Goal: Task Accomplishment & Management: Manage account settings

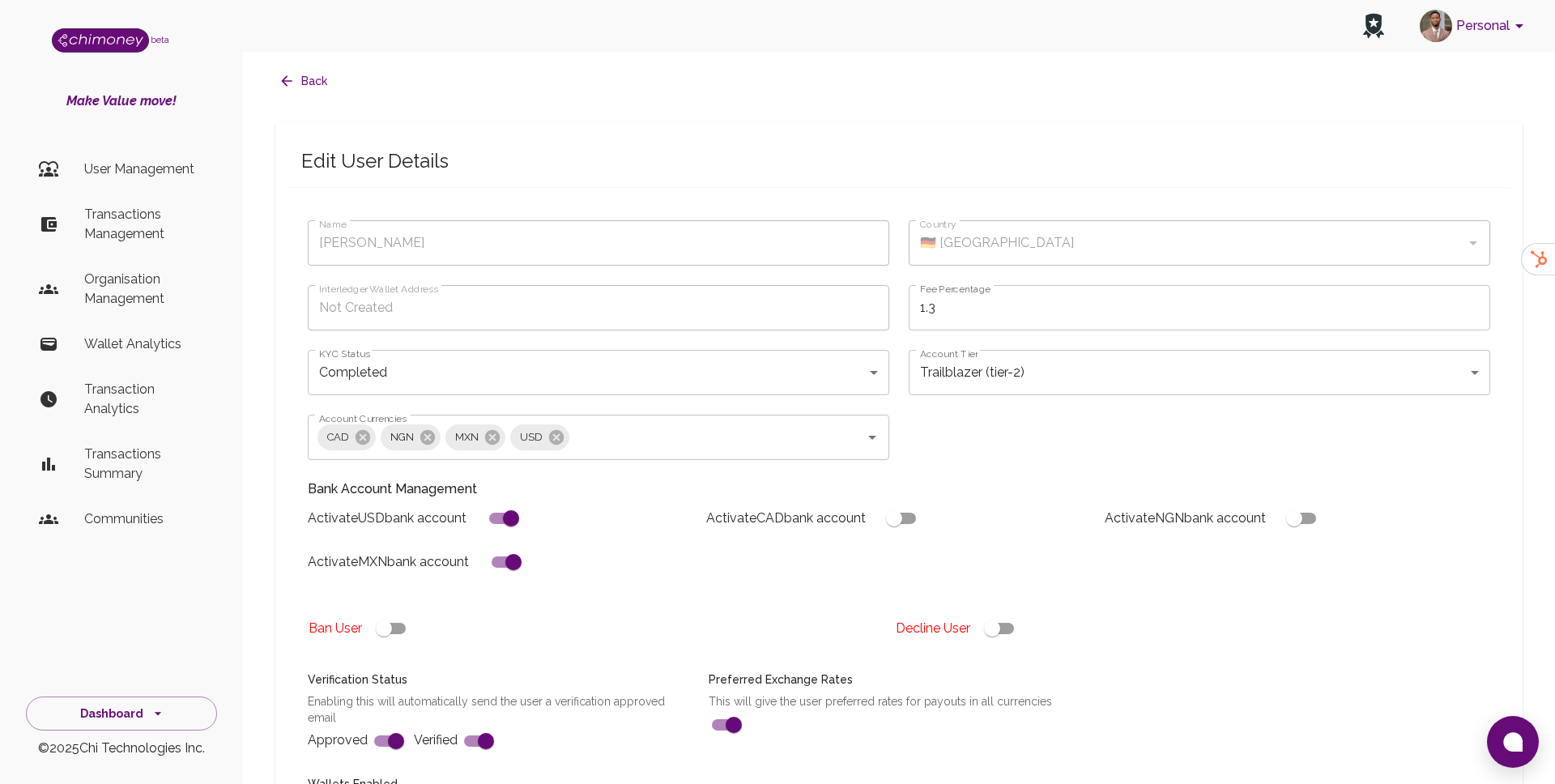
click at [137, 175] on p "User Management" at bounding box center [144, 169] width 120 height 20
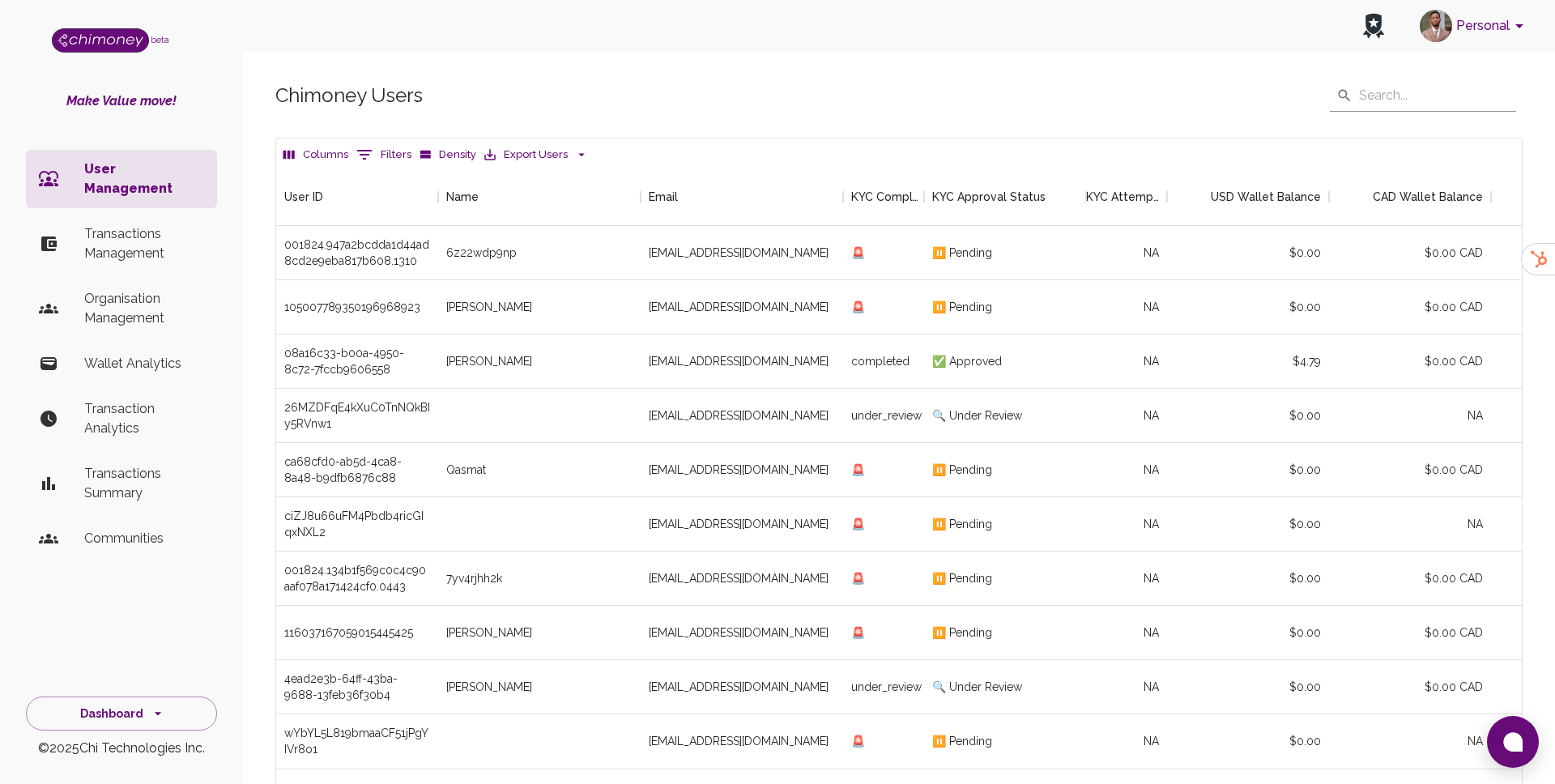
scroll to position [601, 1245]
click at [142, 224] on p "Transactions Management" at bounding box center [144, 243] width 120 height 39
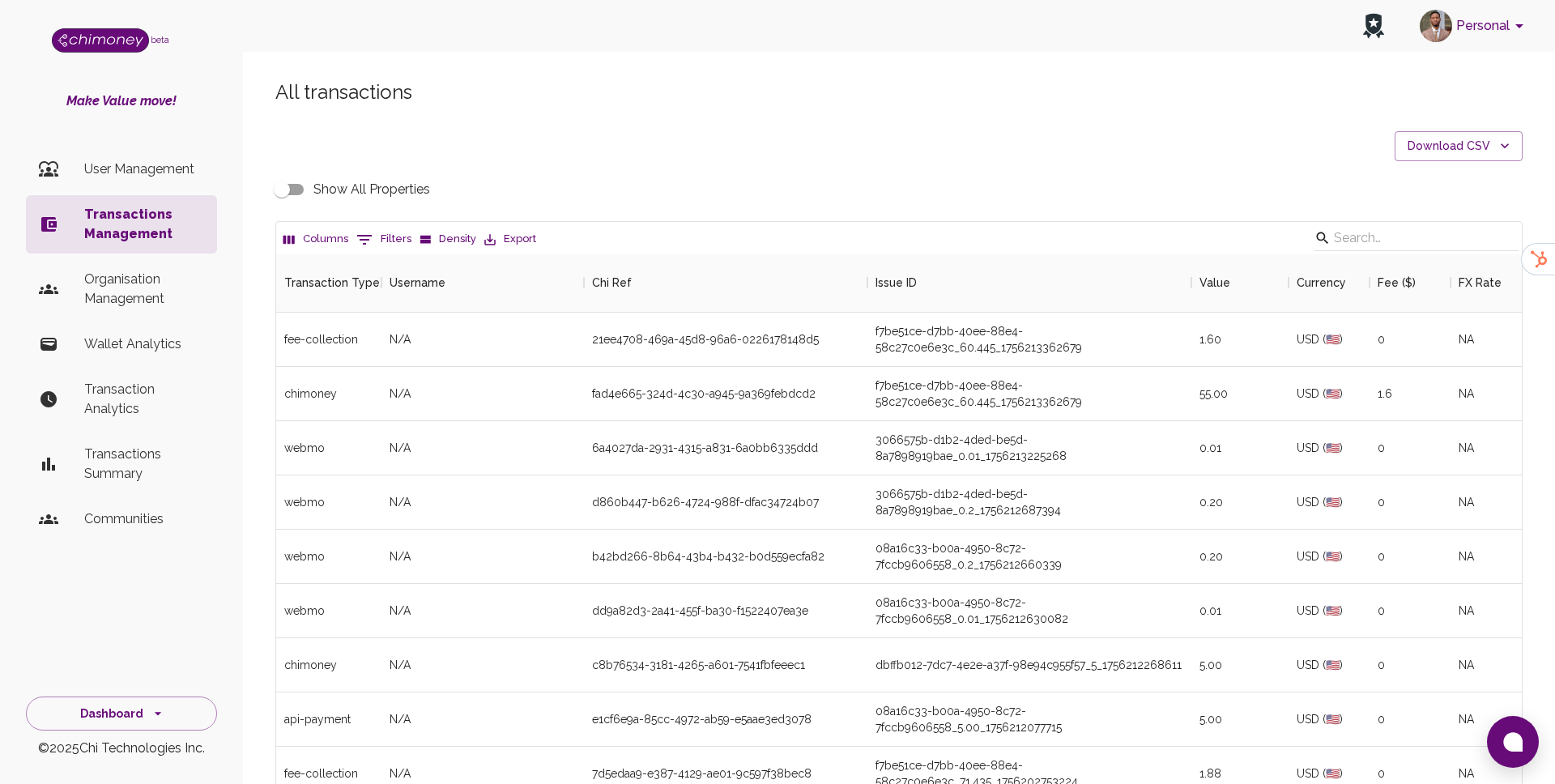
scroll to position [601, 1245]
click at [381, 242] on button "0 Filters" at bounding box center [384, 240] width 63 height 26
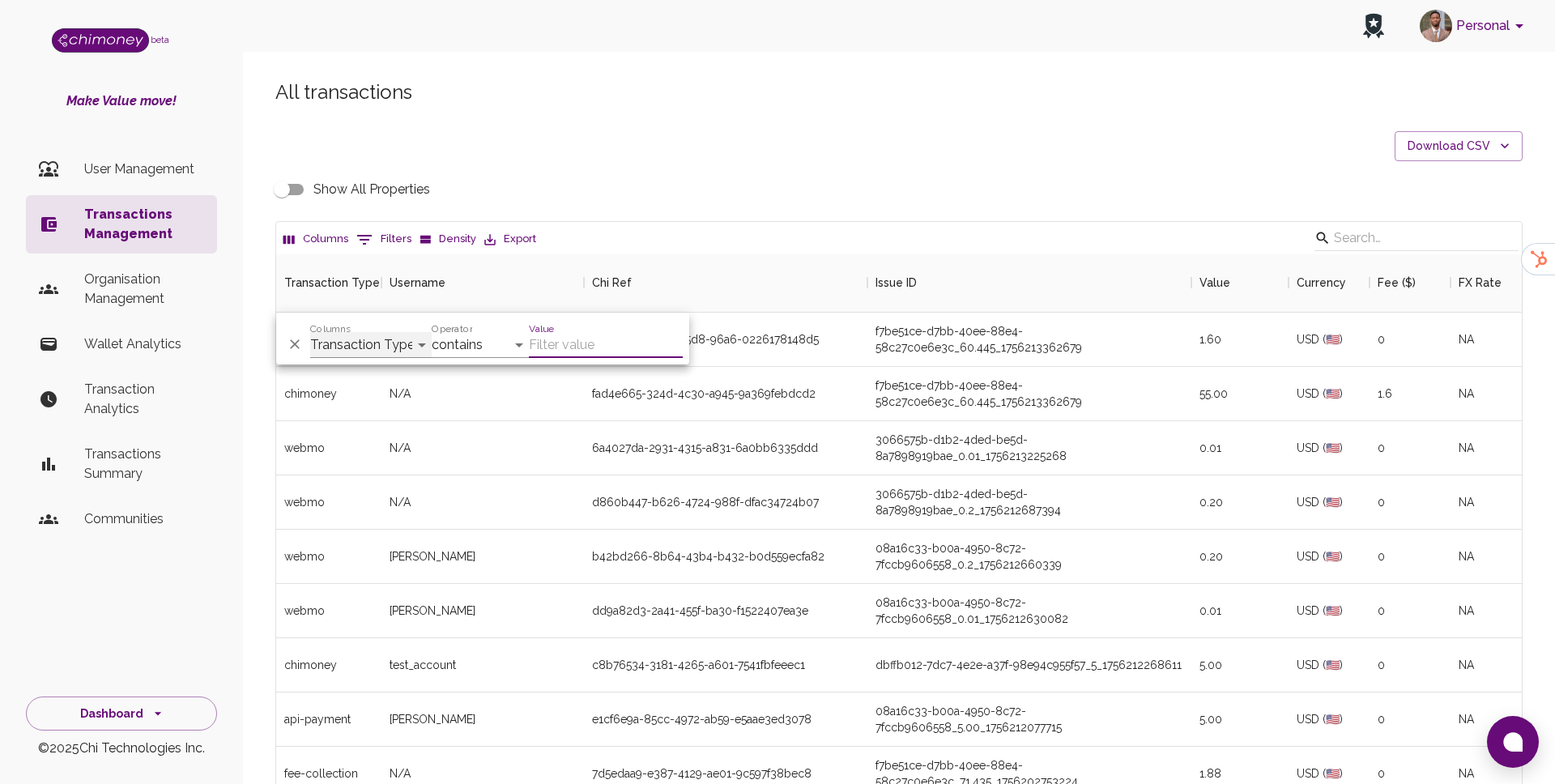
click at [359, 341] on select "Transaction Type Username Chi Ref Issue ID Value Amount Currency Fee ($) FX Rat…" at bounding box center [371, 345] width 122 height 26
select select "email"
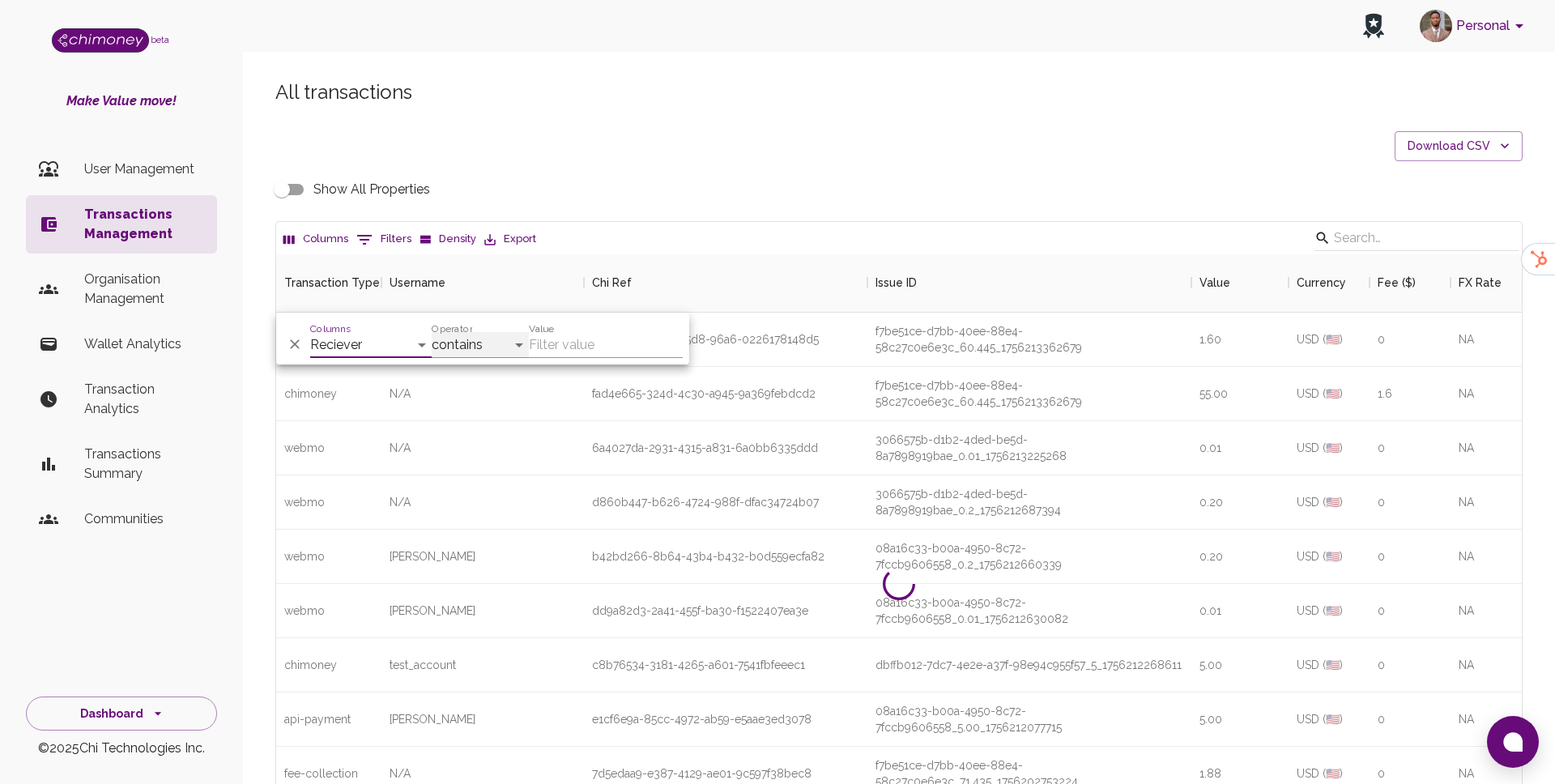
click at [457, 355] on select "contains equals starts with ends with is empty is not empty is any of" at bounding box center [481, 345] width 98 height 26
select select "equals"
click at [570, 344] on input "Value" at bounding box center [606, 345] width 154 height 26
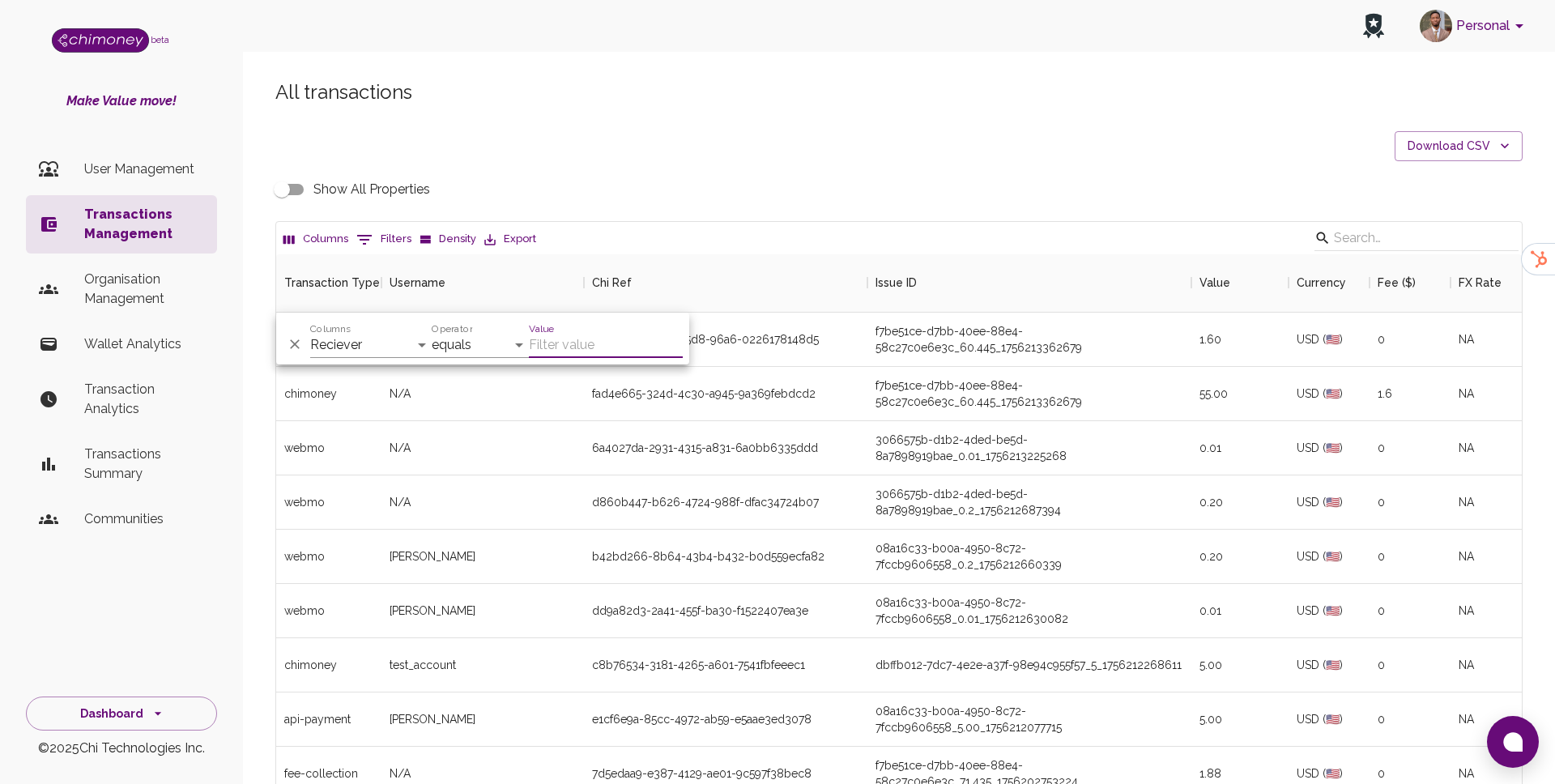
paste input "[EMAIL_ADDRESS][DOMAIN_NAME]"
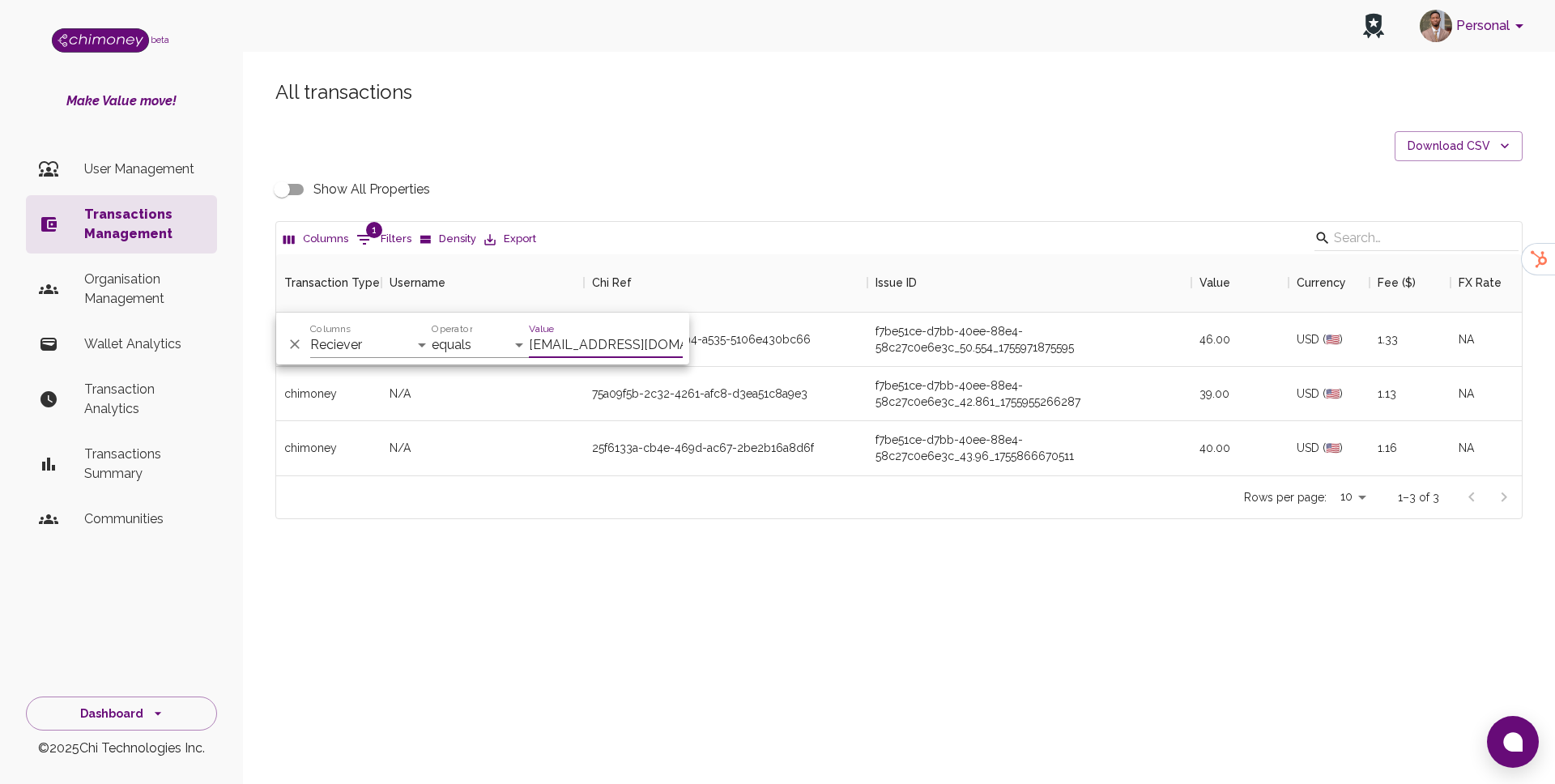
scroll to position [221, 1245]
type input "[EMAIL_ADDRESS][DOMAIN_NAME]"
click at [621, 560] on div "All transactions Download CSV Show All Properties Columns 1 Filters Density Exp…" at bounding box center [899, 327] width 1312 height 572
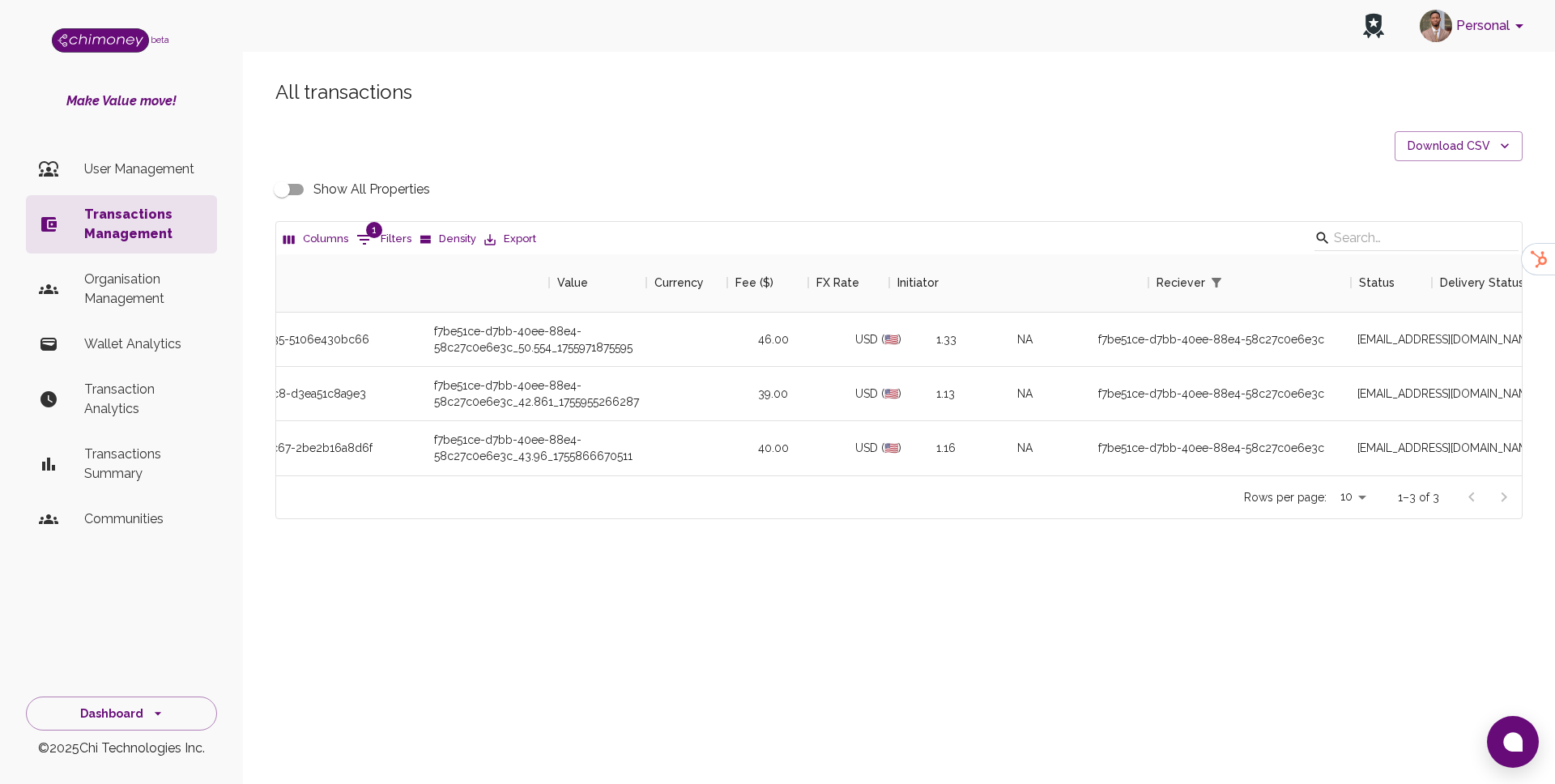
scroll to position [0, 694]
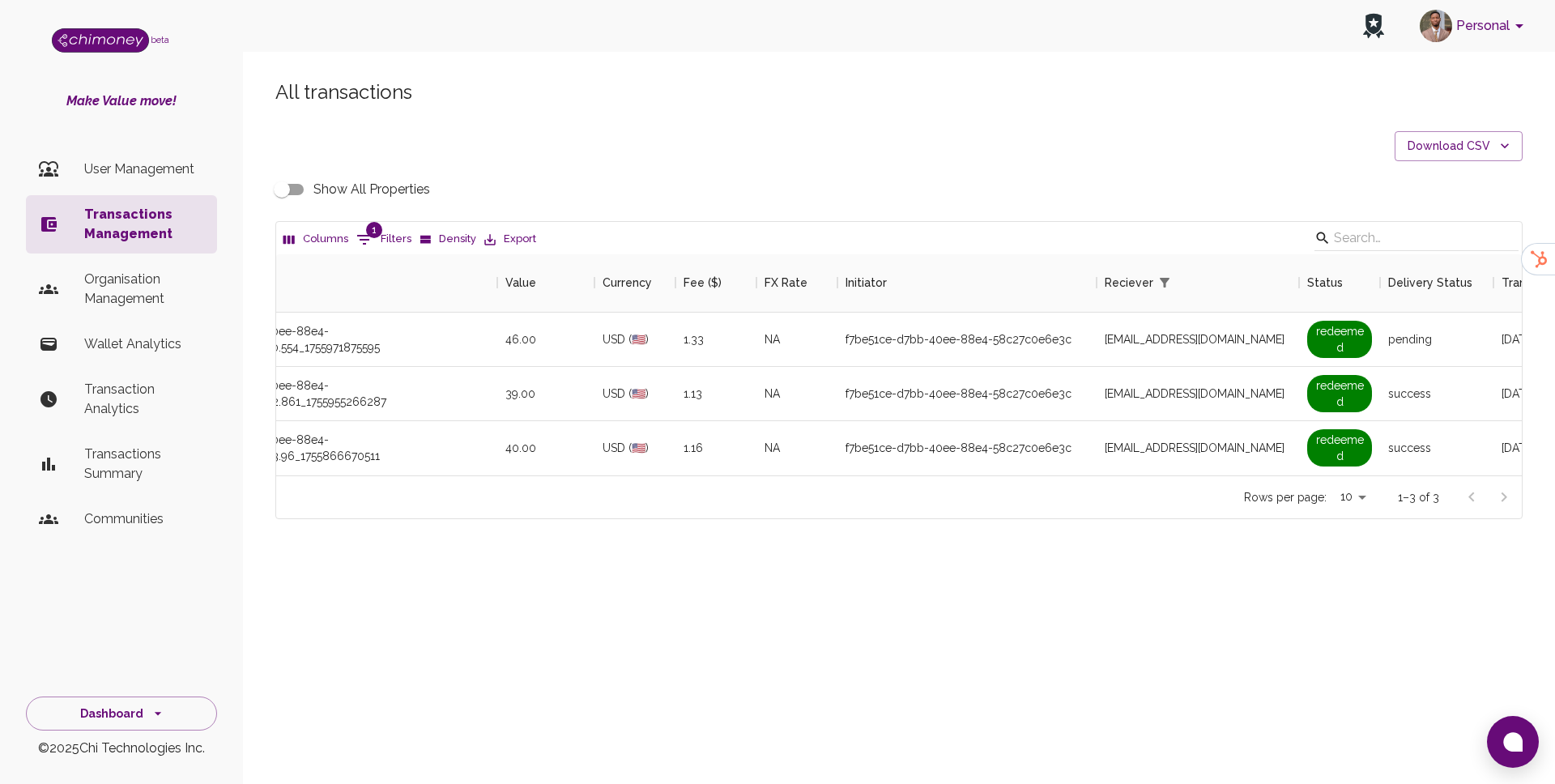
click at [278, 196] on input "Show All Properties" at bounding box center [282, 189] width 92 height 31
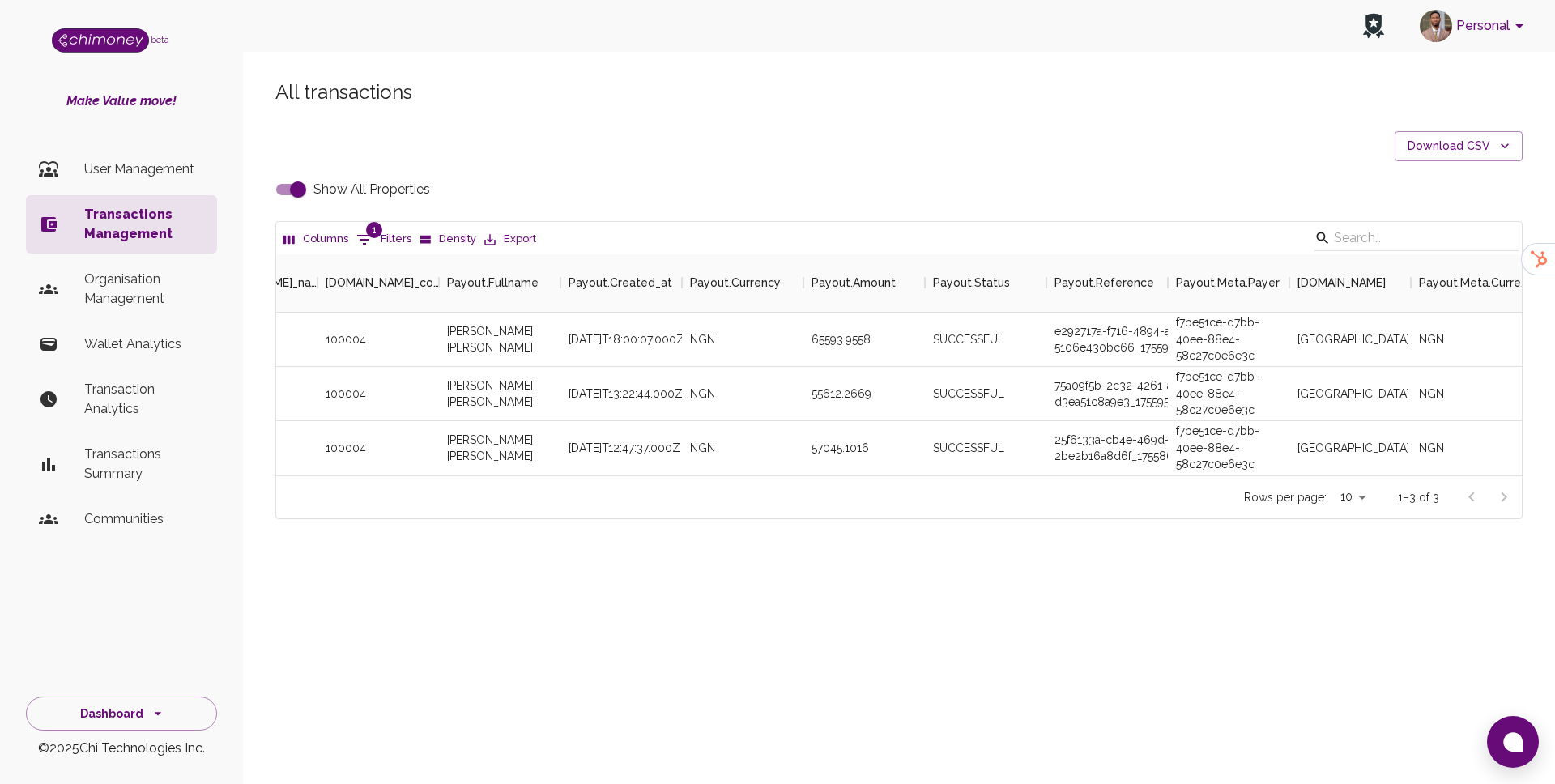
scroll to position [0, 3876]
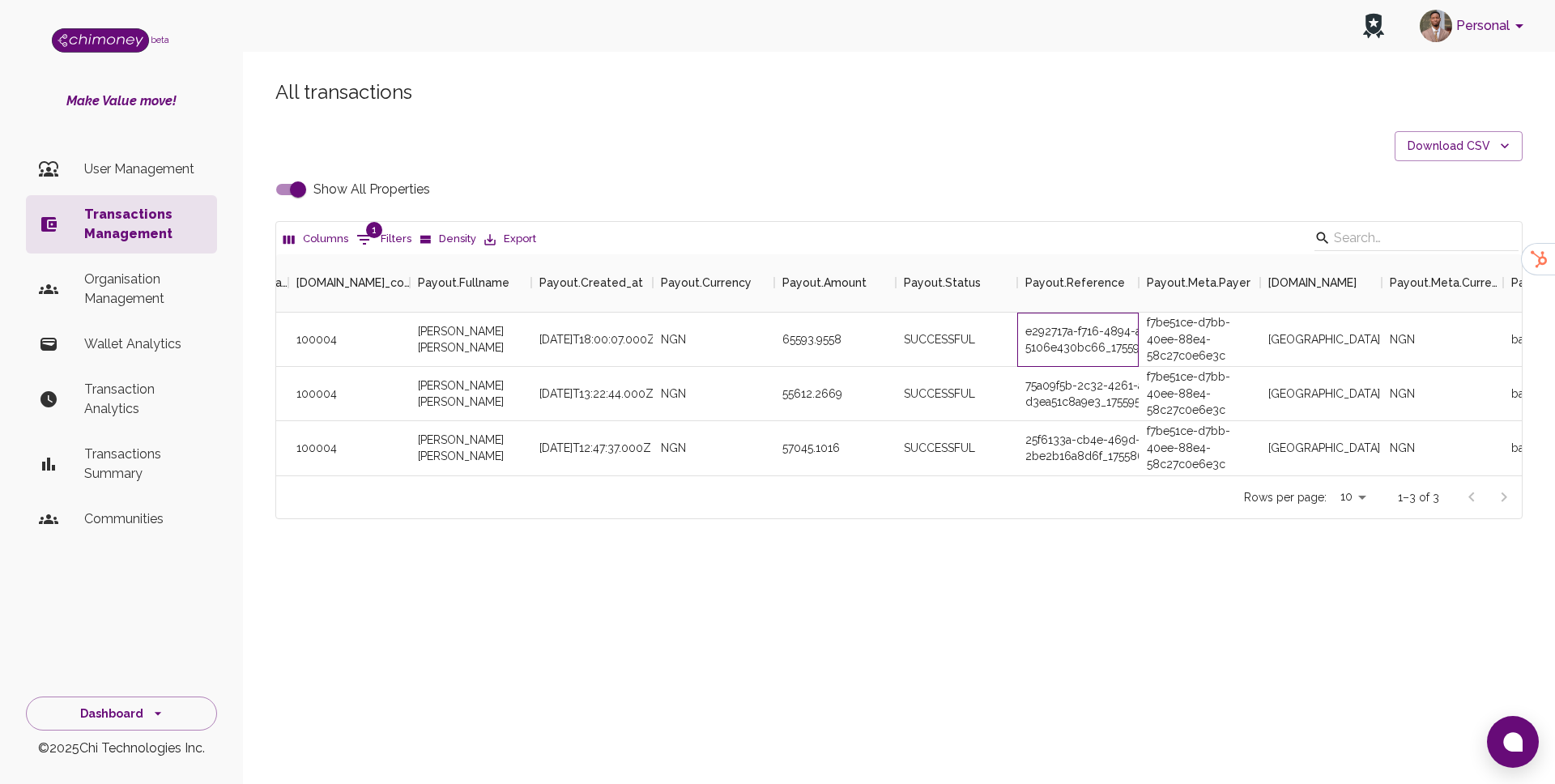
click at [1081, 329] on div "e292717a-f716-4894-a535-5106e430bc66_1755972006273" at bounding box center [1078, 339] width 122 height 54
copy div "e292717a-f716-4894-a535-5106e430bc66_1755972006273"
click at [292, 195] on input "Show All Properties" at bounding box center [297, 189] width 92 height 31
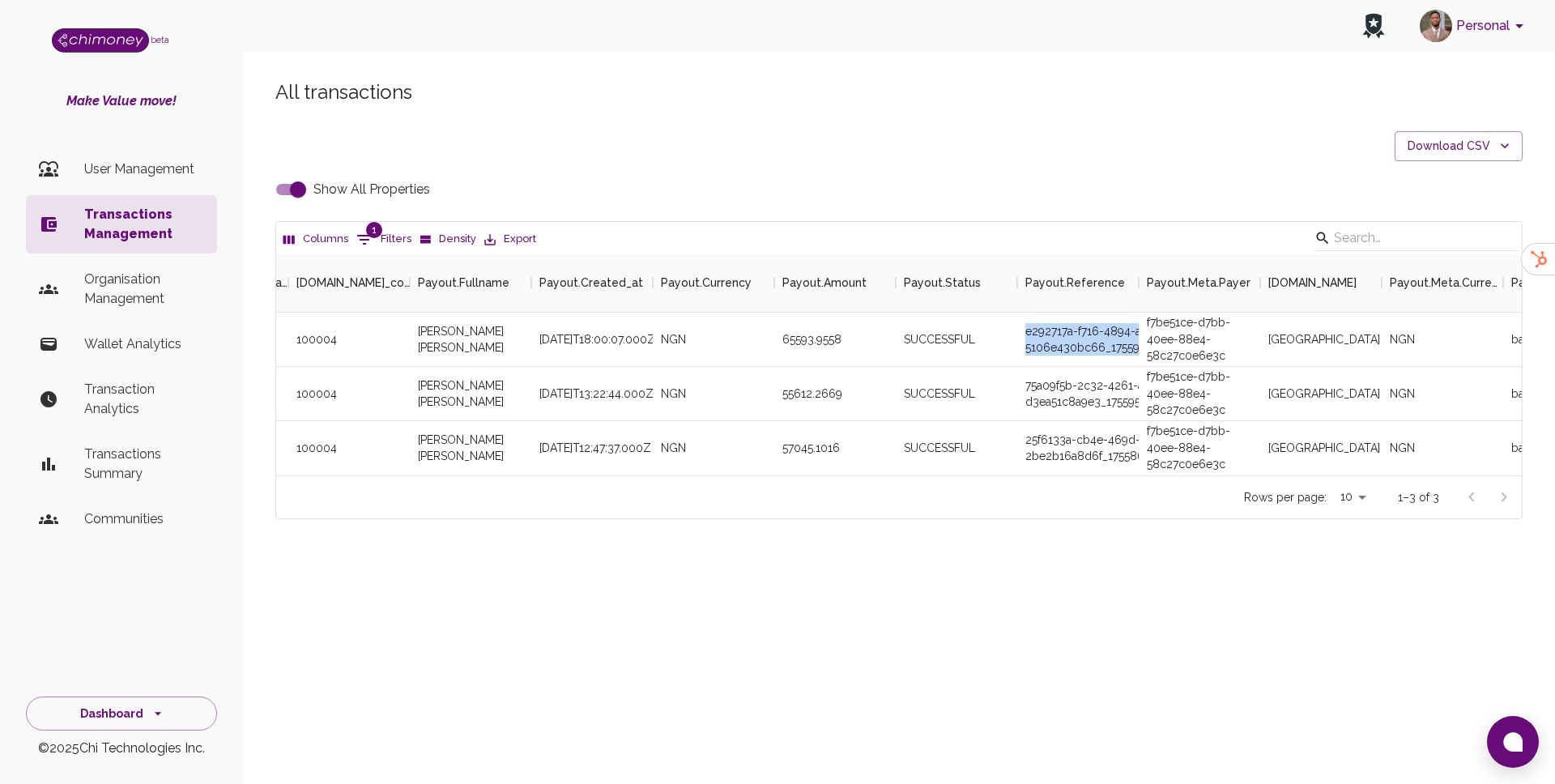
checkbox input "false"
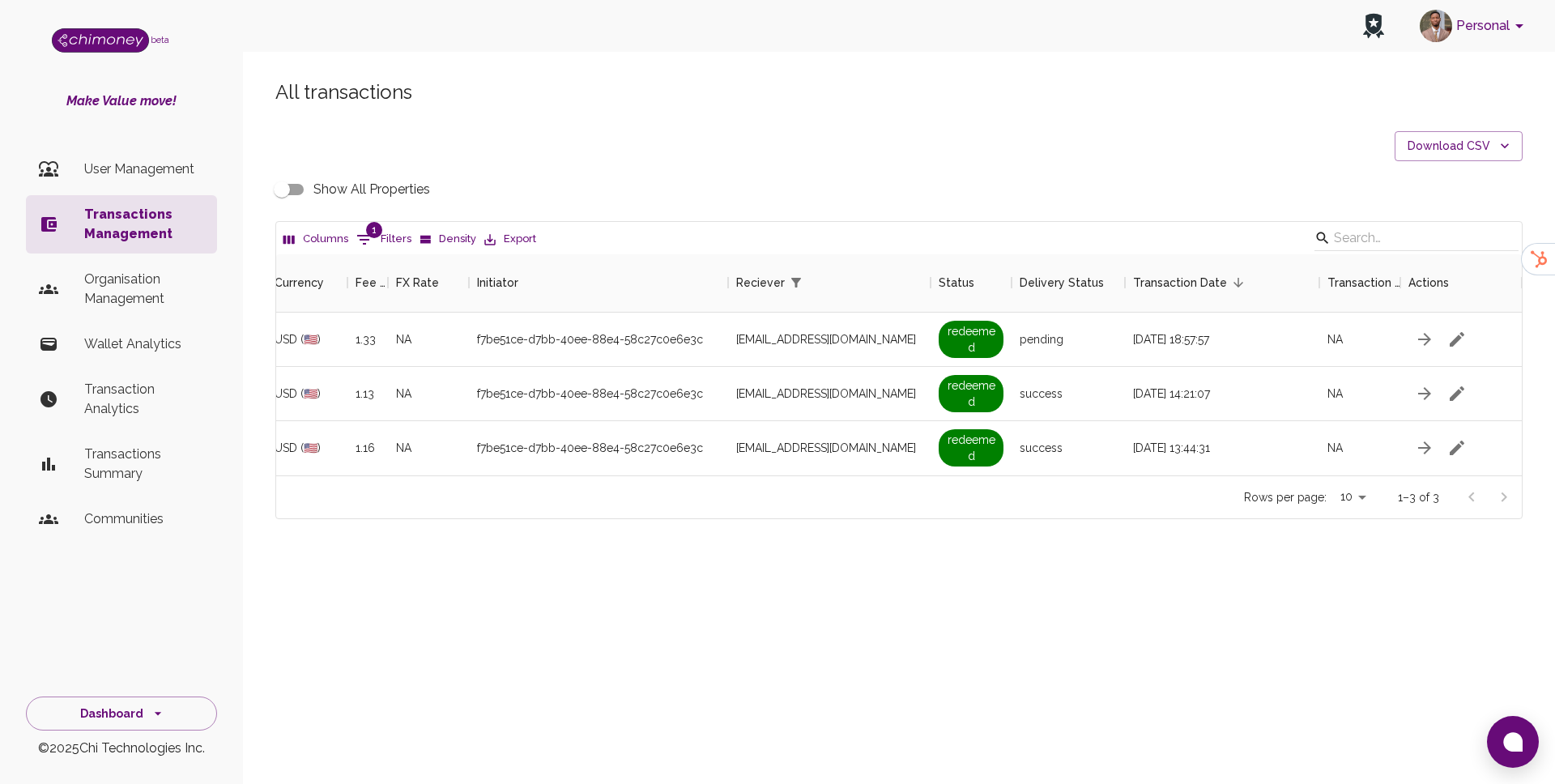
scroll to position [0, 1022]
click at [362, 239] on icon "Show filters" at bounding box center [364, 240] width 15 height 9
select select "email"
select select "equals"
click at [577, 349] on input "[EMAIL_ADDRESS][DOMAIN_NAME]" at bounding box center [606, 345] width 154 height 26
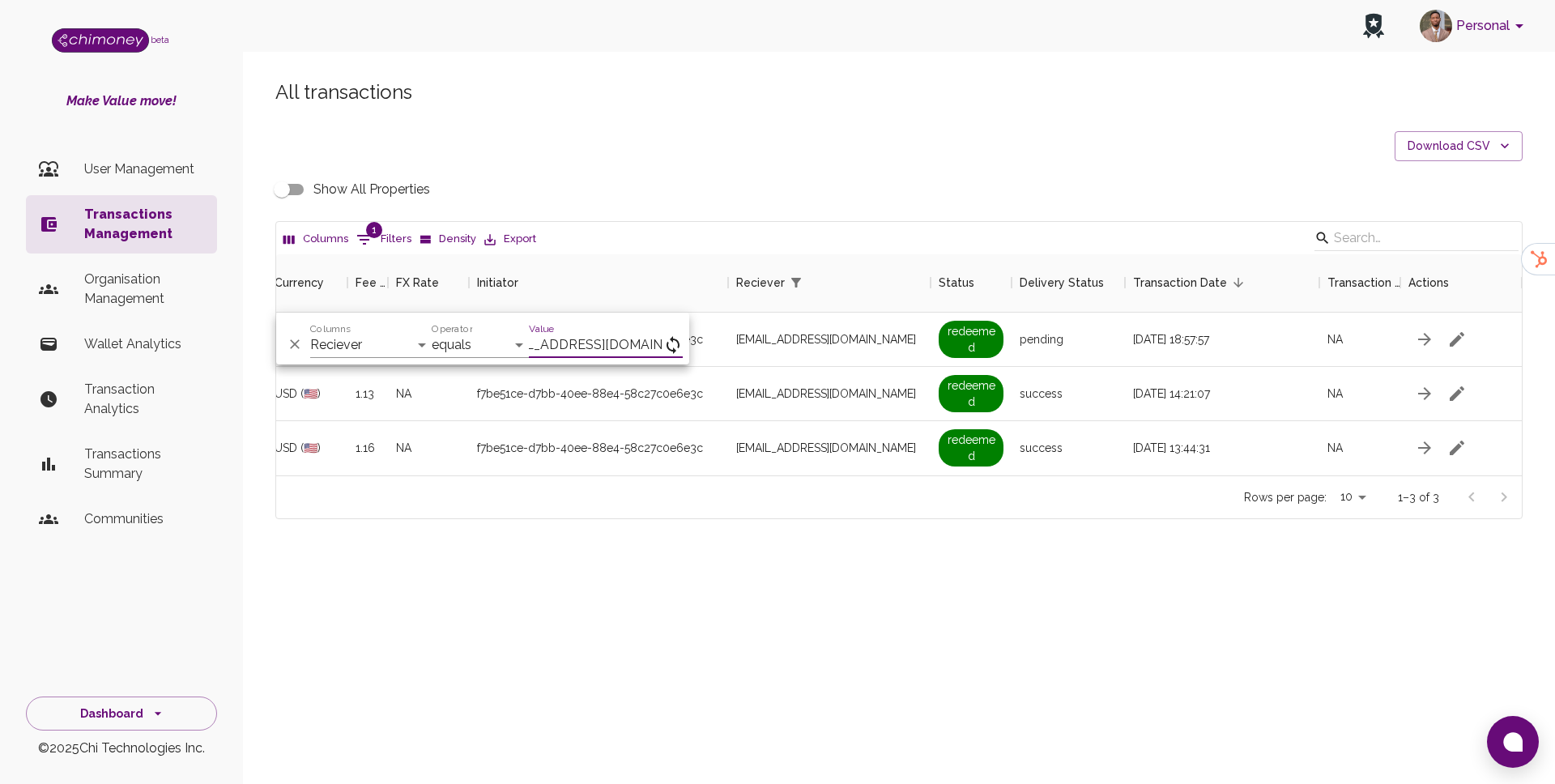
scroll to position [0, 20]
type input "[EMAIL_ADDRESS][DOMAIN_NAME]"
click at [799, 534] on div "All transactions Download CSV Show All Properties Columns 1 Filters Density Exp…" at bounding box center [899, 327] width 1312 height 572
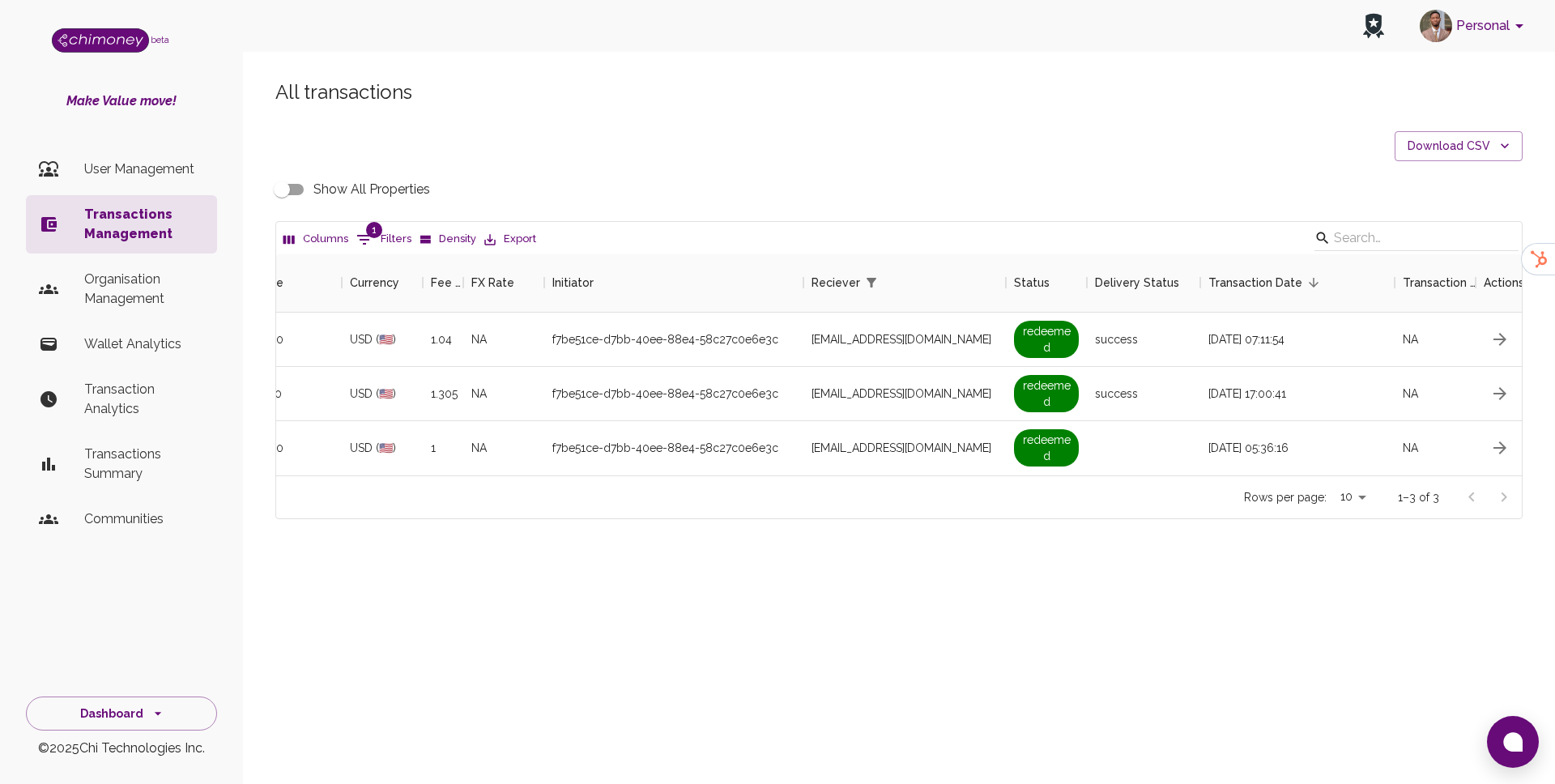
scroll to position [0, 950]
click at [297, 181] on input "Show All Properties" at bounding box center [282, 189] width 92 height 31
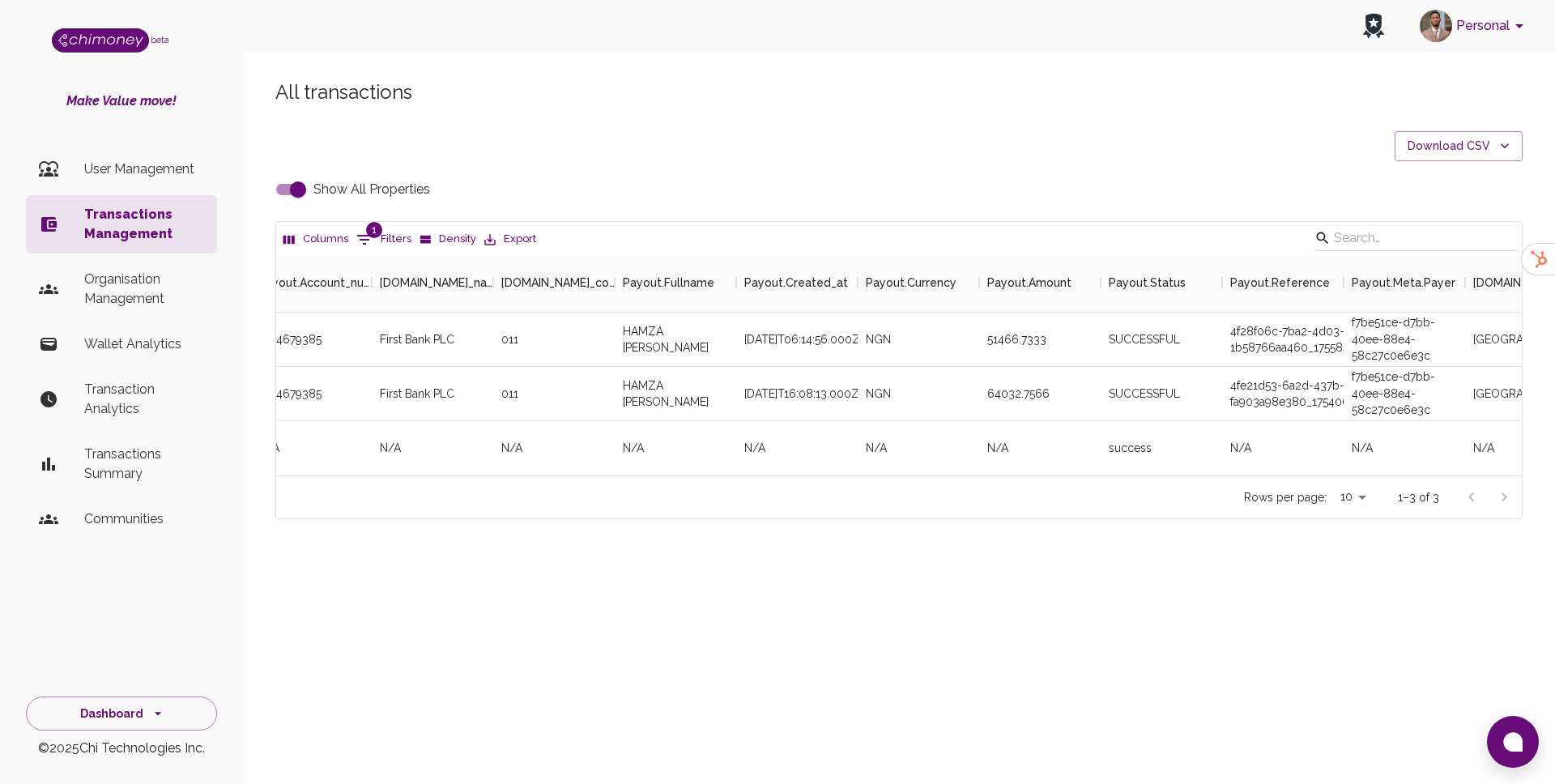
click at [277, 190] on input "Show All Properties" at bounding box center [297, 189] width 92 height 31
checkbox input "false"
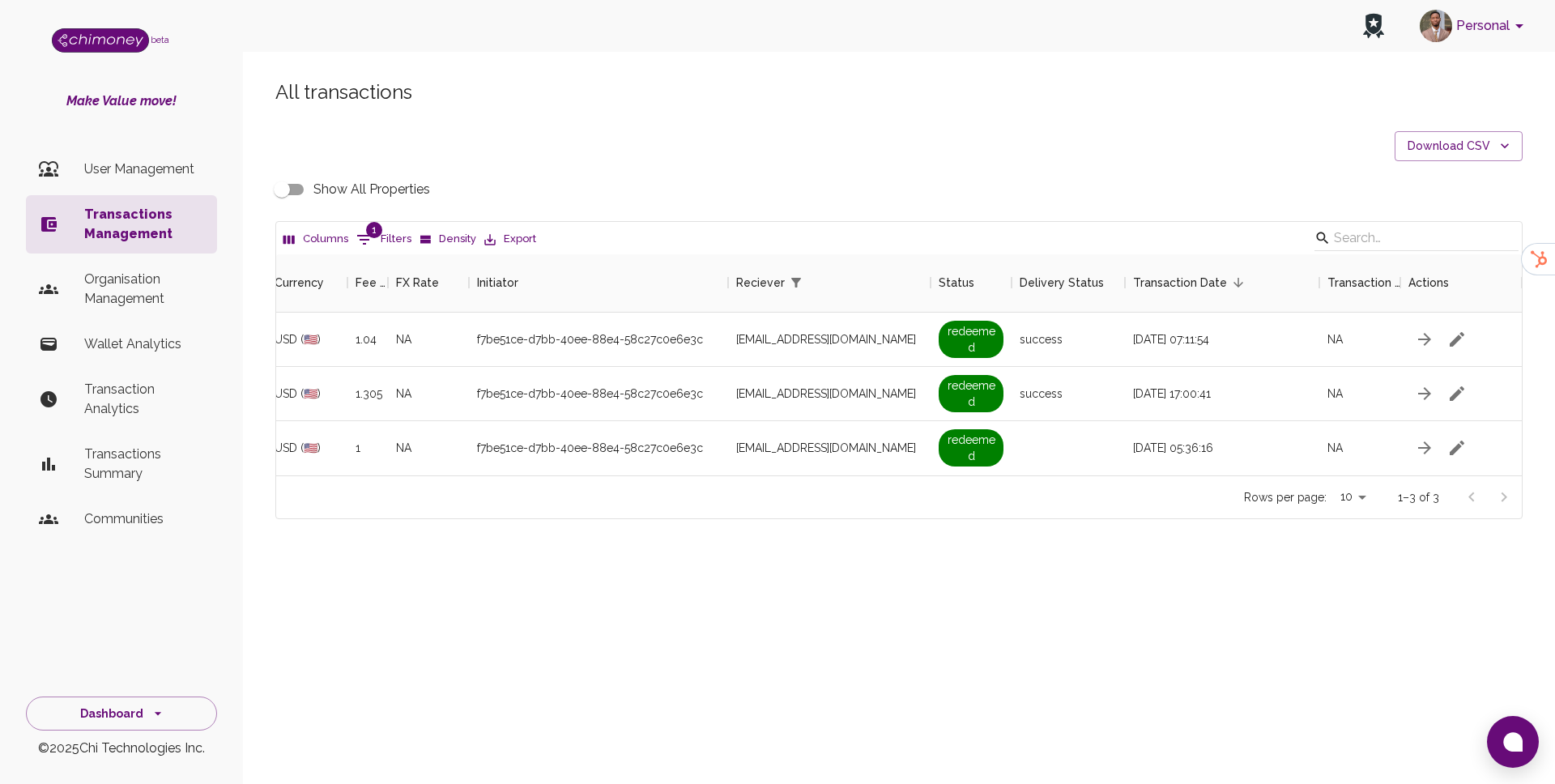
scroll to position [0, 1022]
click at [375, 241] on button "1 Filters" at bounding box center [384, 240] width 63 height 26
select select "email"
select select "equals"
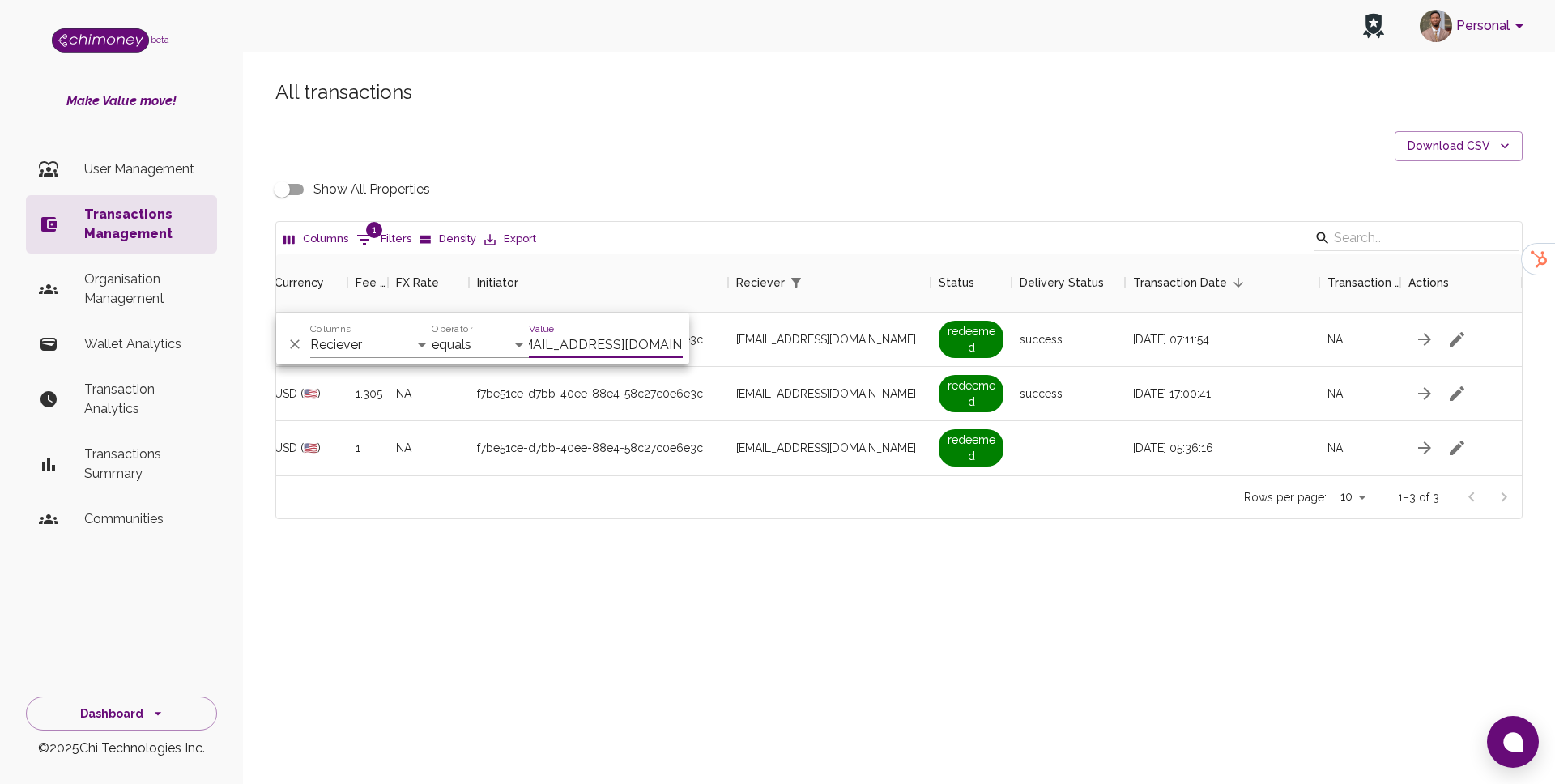
click at [600, 348] on input "[EMAIL_ADDRESS][DOMAIN_NAME]" at bounding box center [606, 345] width 154 height 26
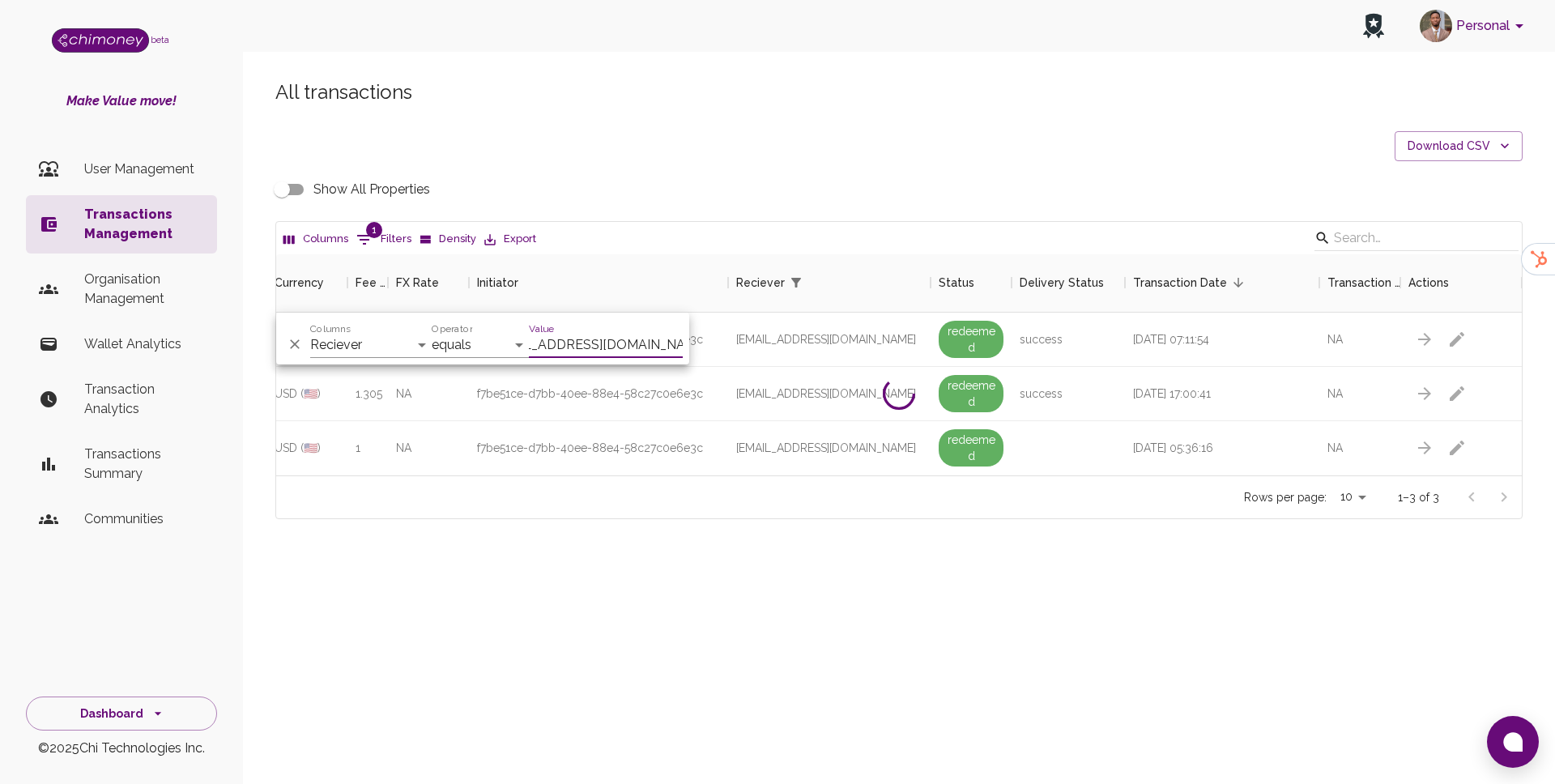
scroll to position [0, 22]
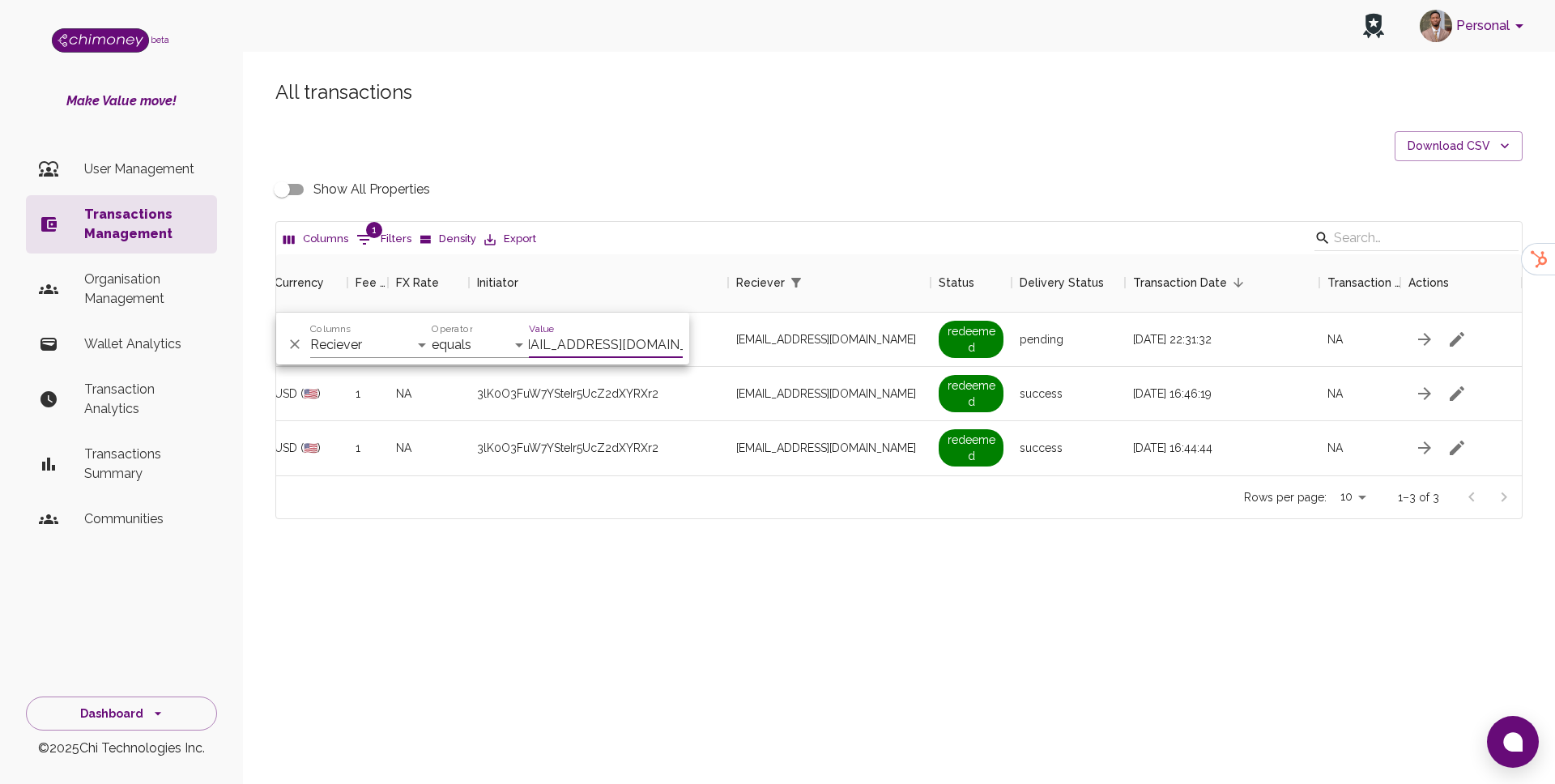
type input "[EMAIL_ADDRESS][DOMAIN_NAME]"
click at [833, 435] on div "[EMAIL_ADDRESS][DOMAIN_NAME]" at bounding box center [829, 448] width 203 height 54
click at [1452, 340] on icon "button" at bounding box center [1456, 339] width 20 height 20
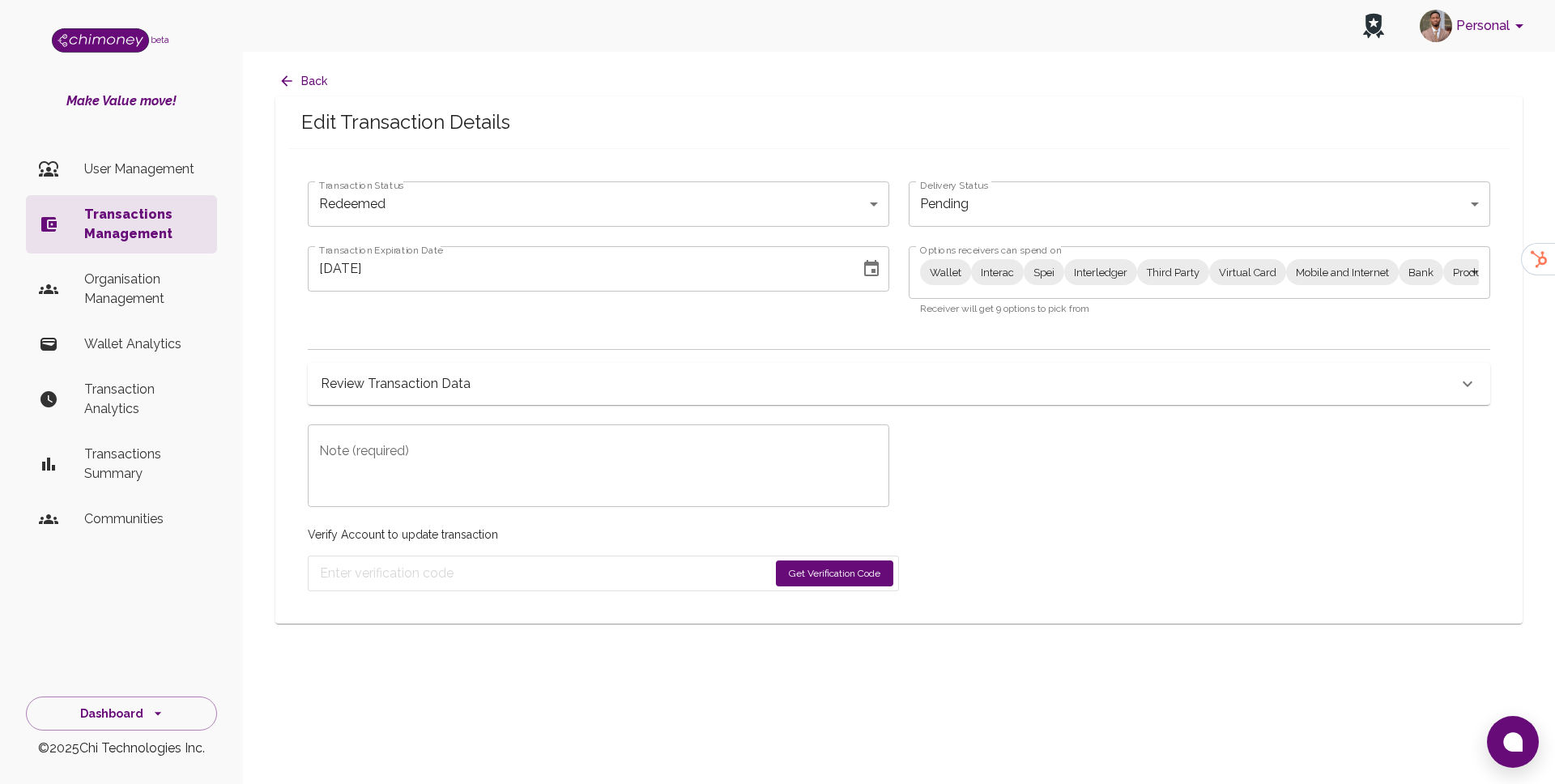
click at [973, 281] on body "Personal beta Make Value move! User Management Transactions Management Organisa…" at bounding box center [777, 392] width 1555 height 784
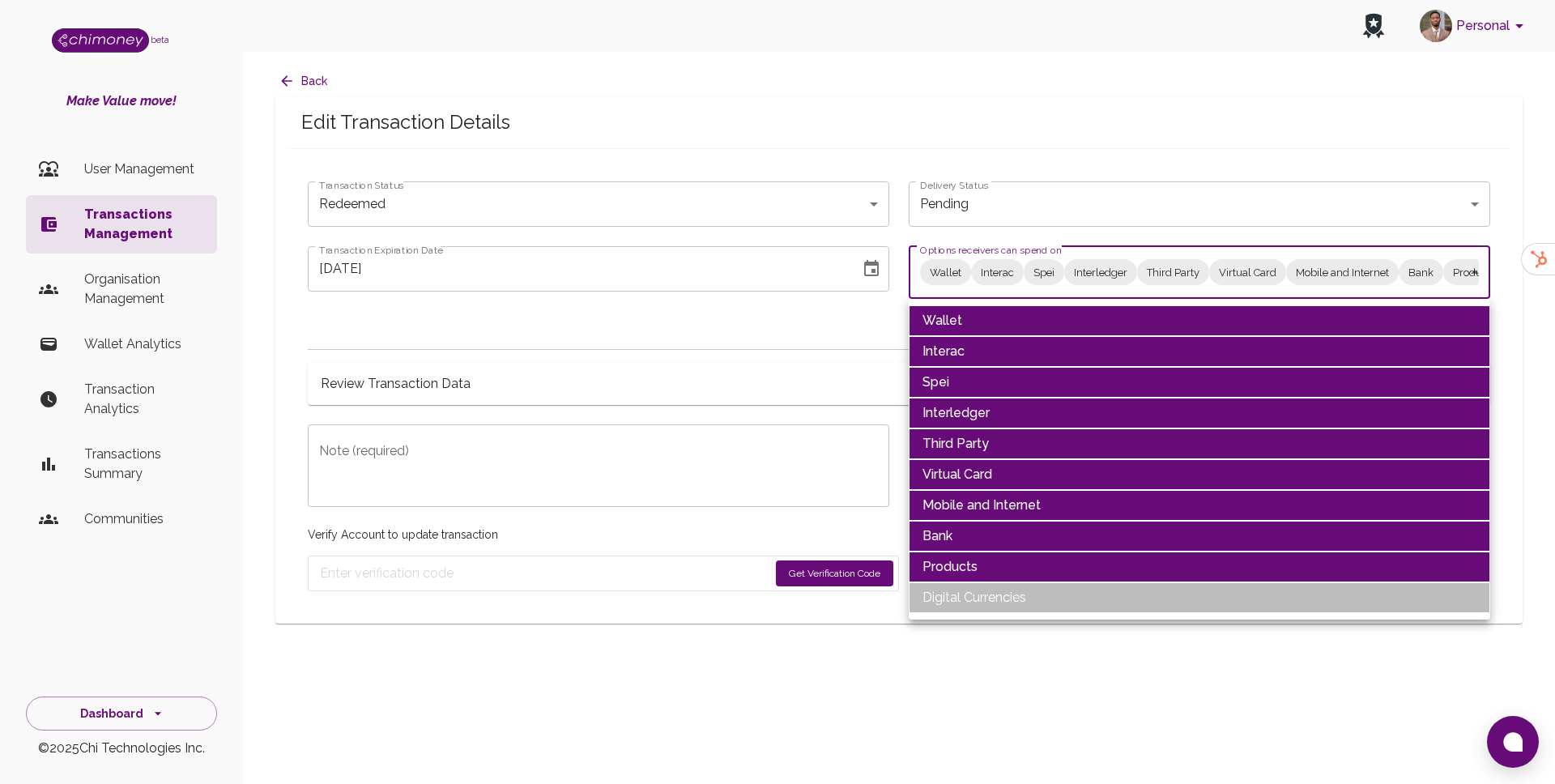
click at [991, 331] on li "Wallet" at bounding box center [1200, 320] width 582 height 31
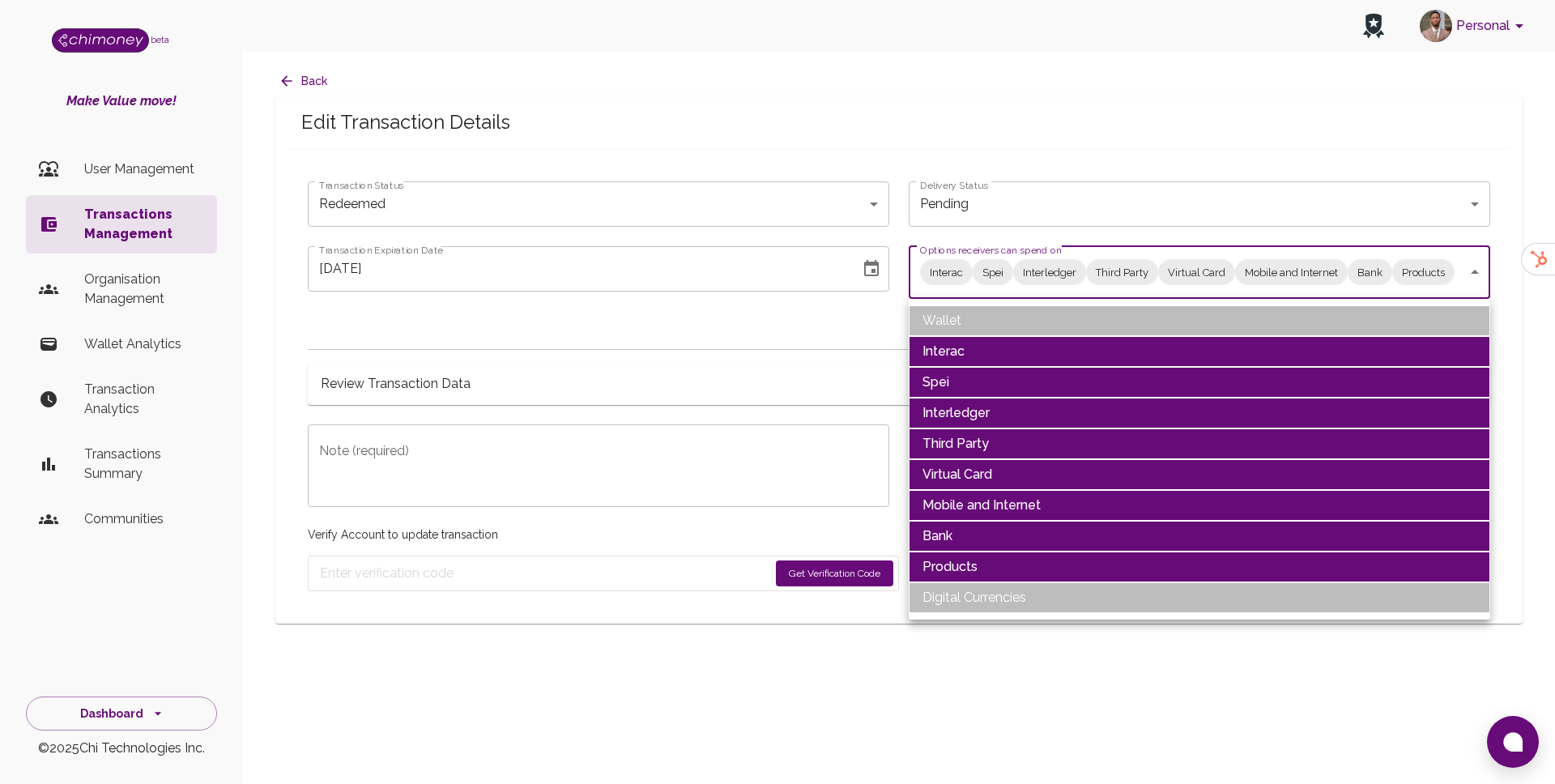
click at [983, 348] on li "Interac" at bounding box center [1200, 351] width 582 height 31
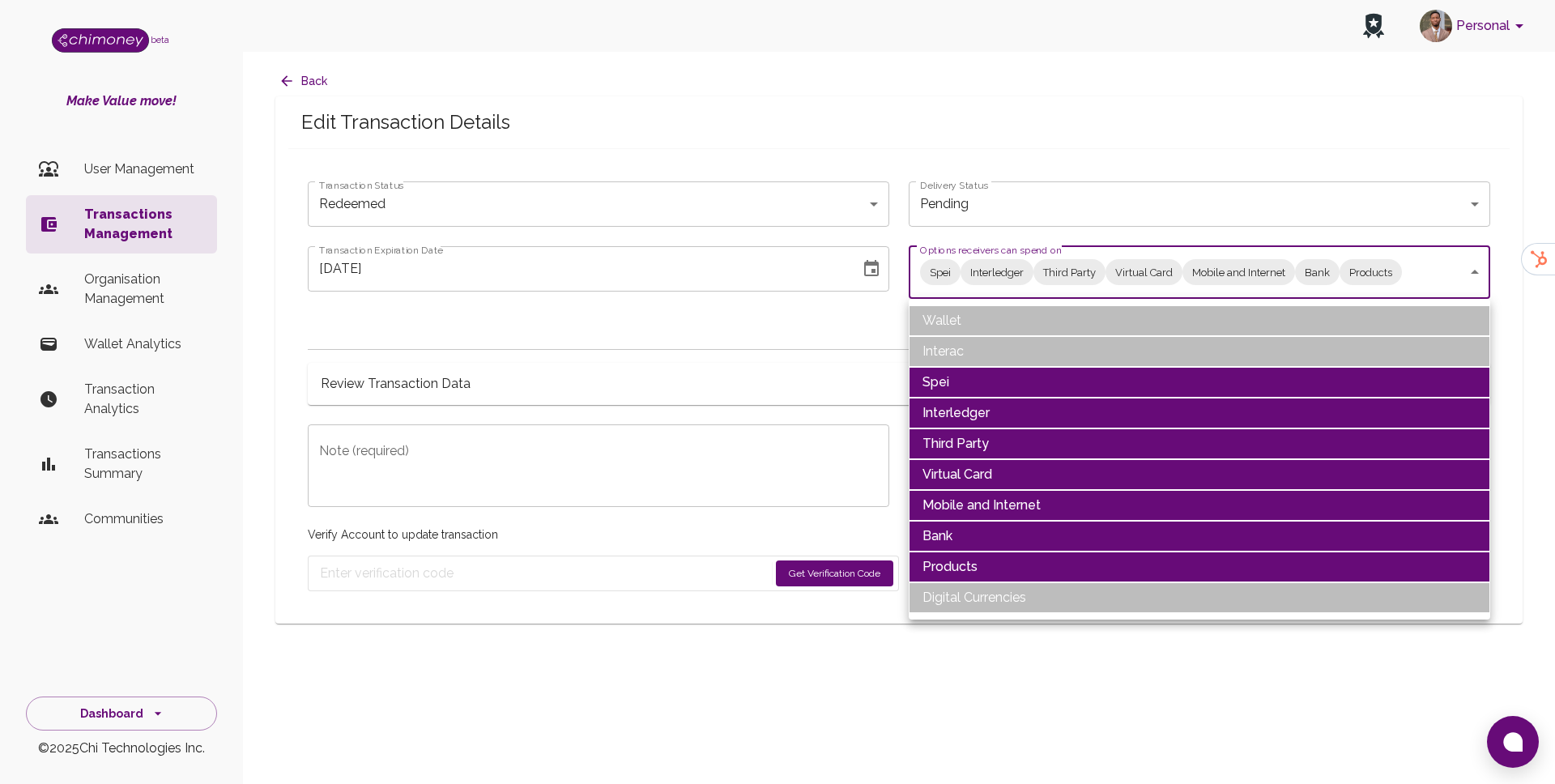
click at [981, 378] on li "Spei" at bounding box center [1200, 382] width 582 height 31
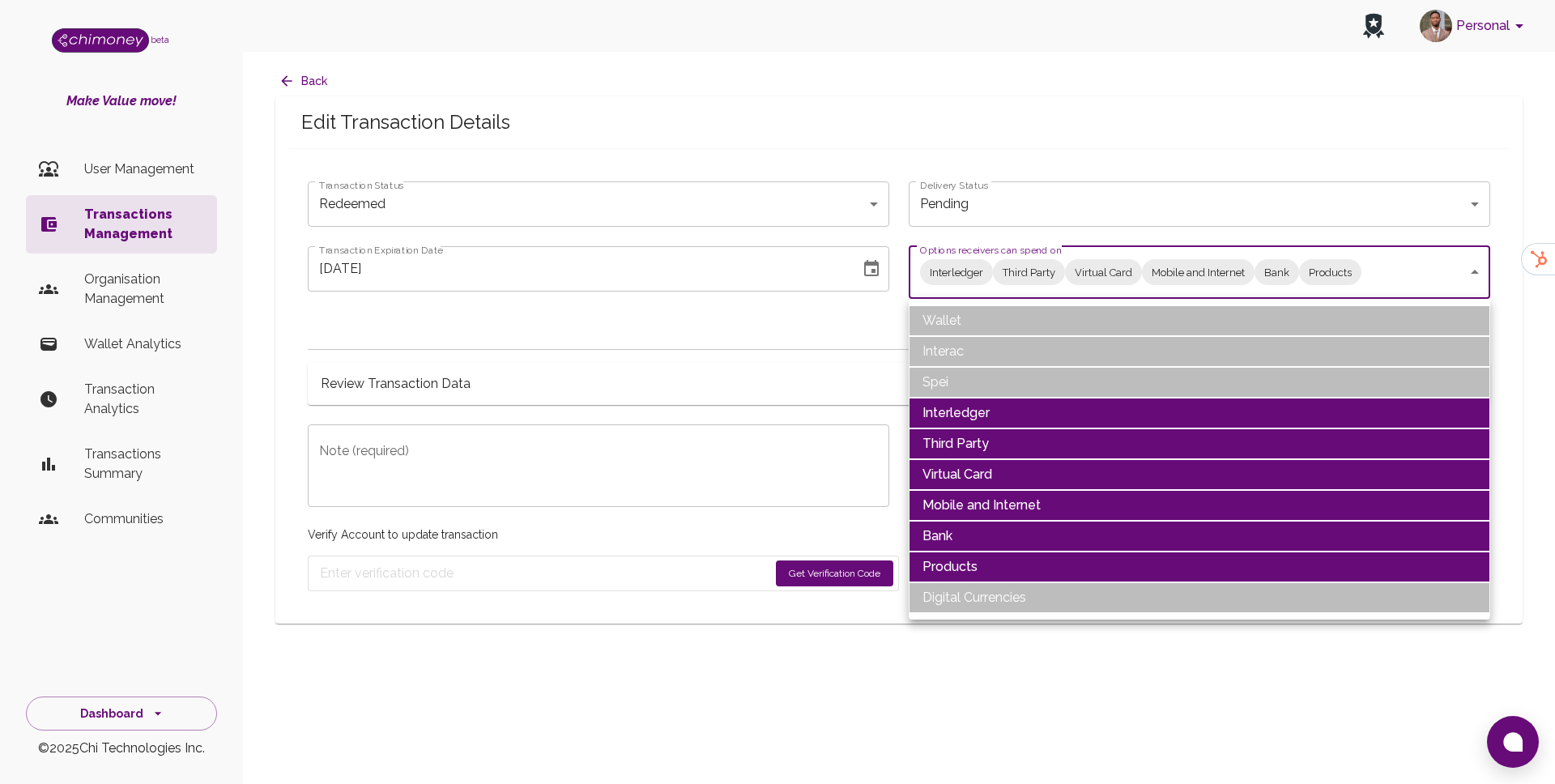
click at [980, 412] on li "Interledger" at bounding box center [1200, 412] width 582 height 31
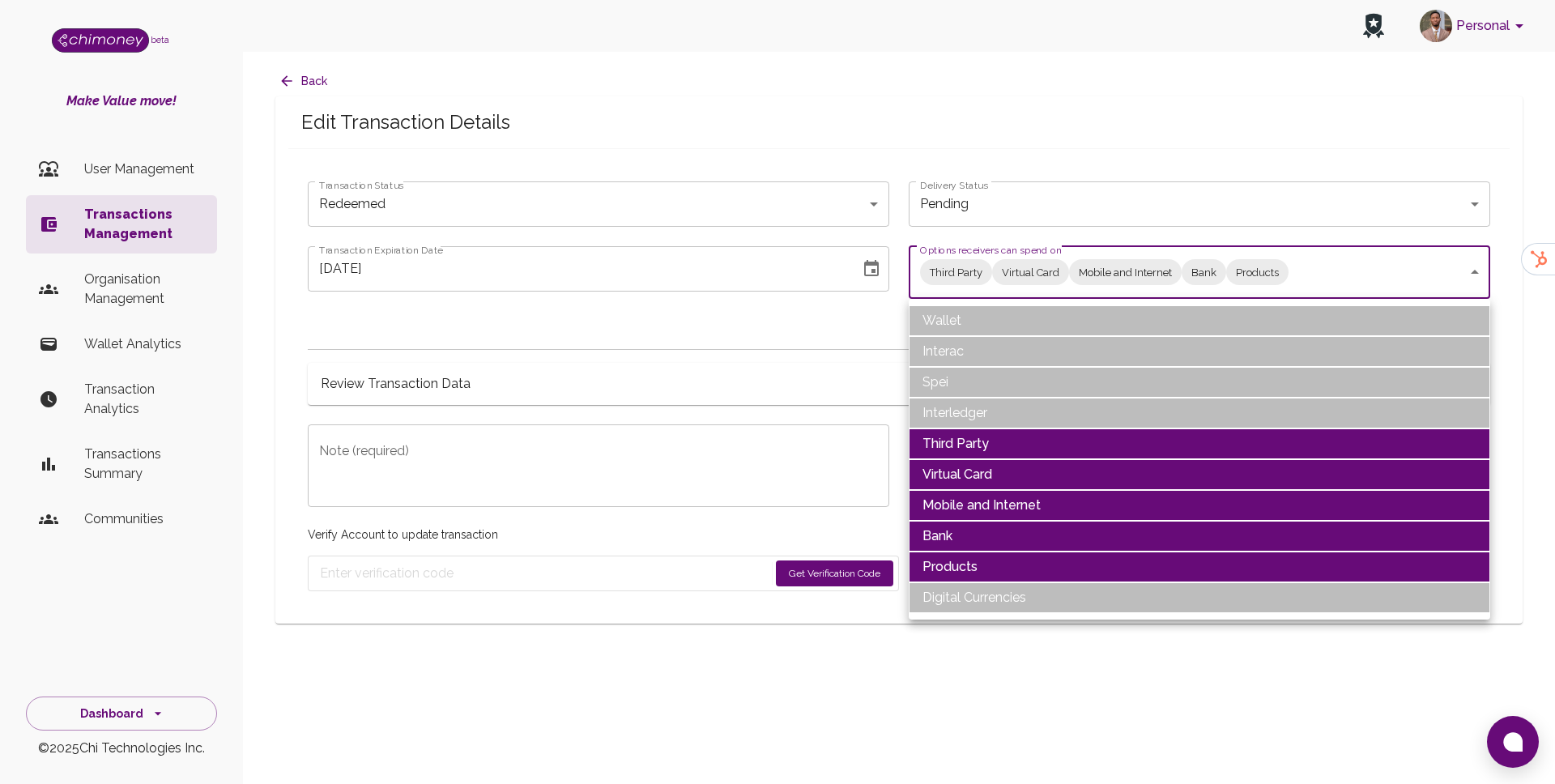
click at [979, 433] on li "Third Party" at bounding box center [1200, 443] width 582 height 31
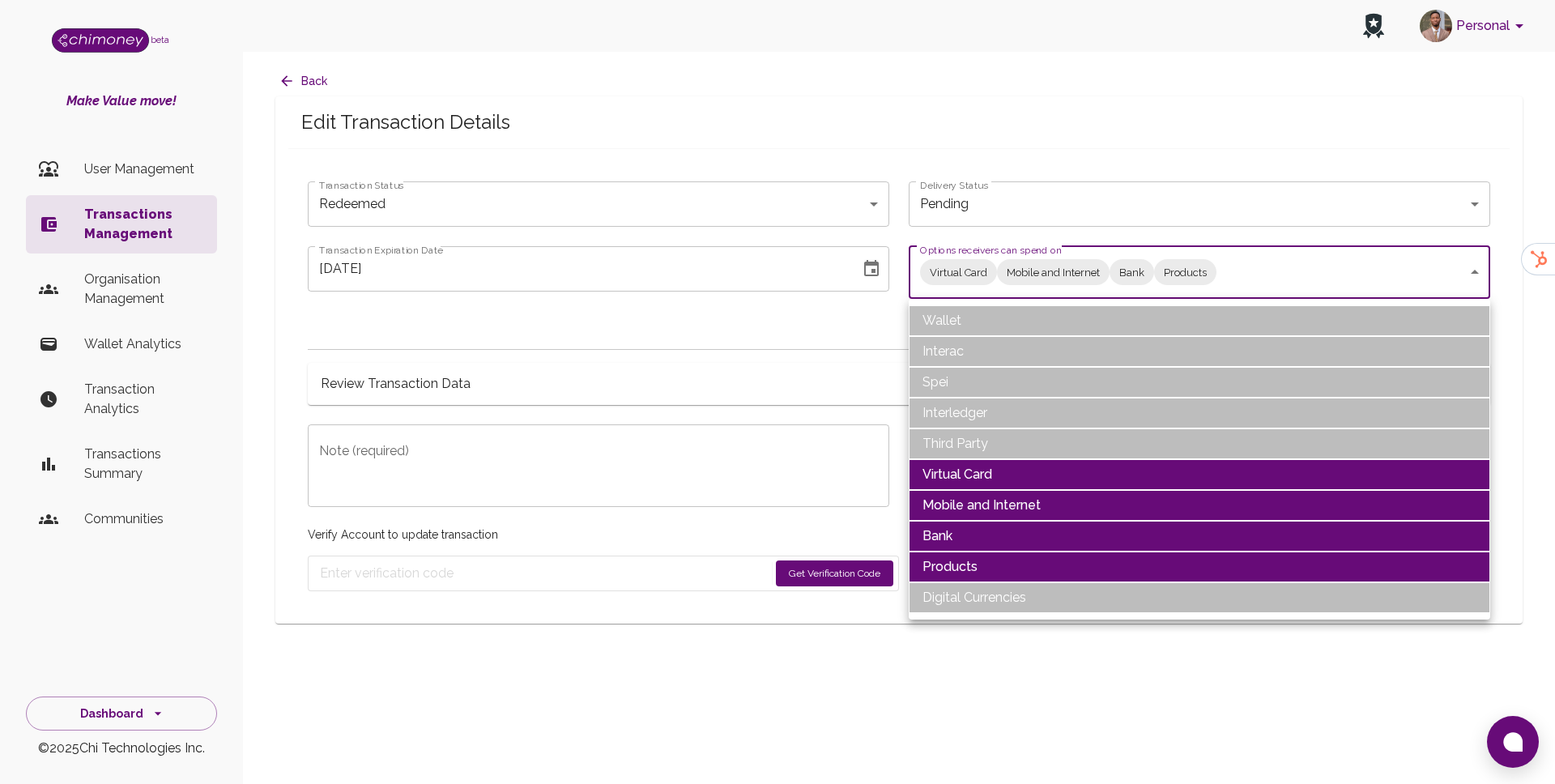
click at [969, 464] on li "Virtual Card" at bounding box center [1200, 474] width 582 height 31
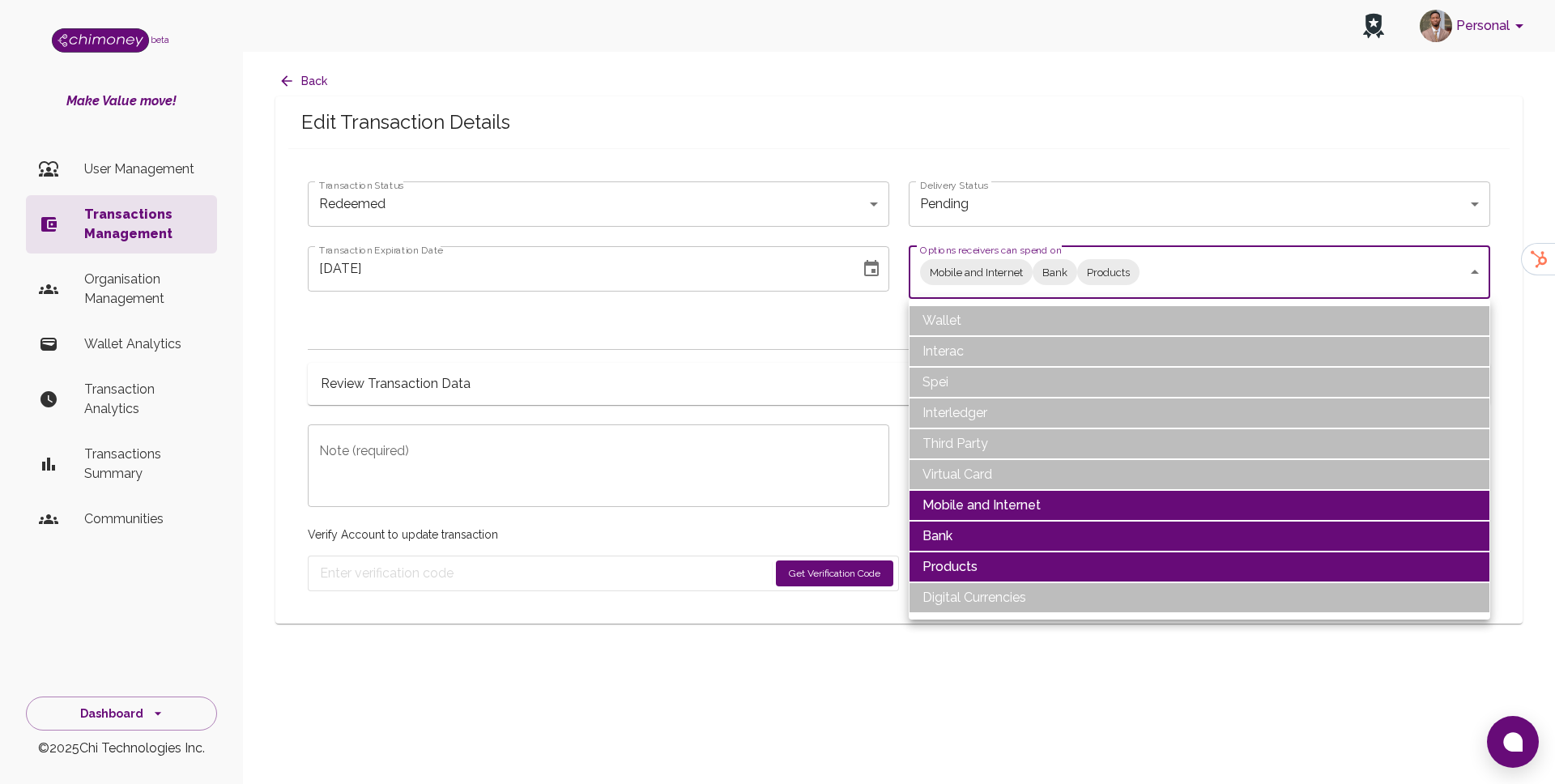
click at [936, 562] on li "Products" at bounding box center [1200, 567] width 582 height 31
type input "Mobile and Internet,Bank"
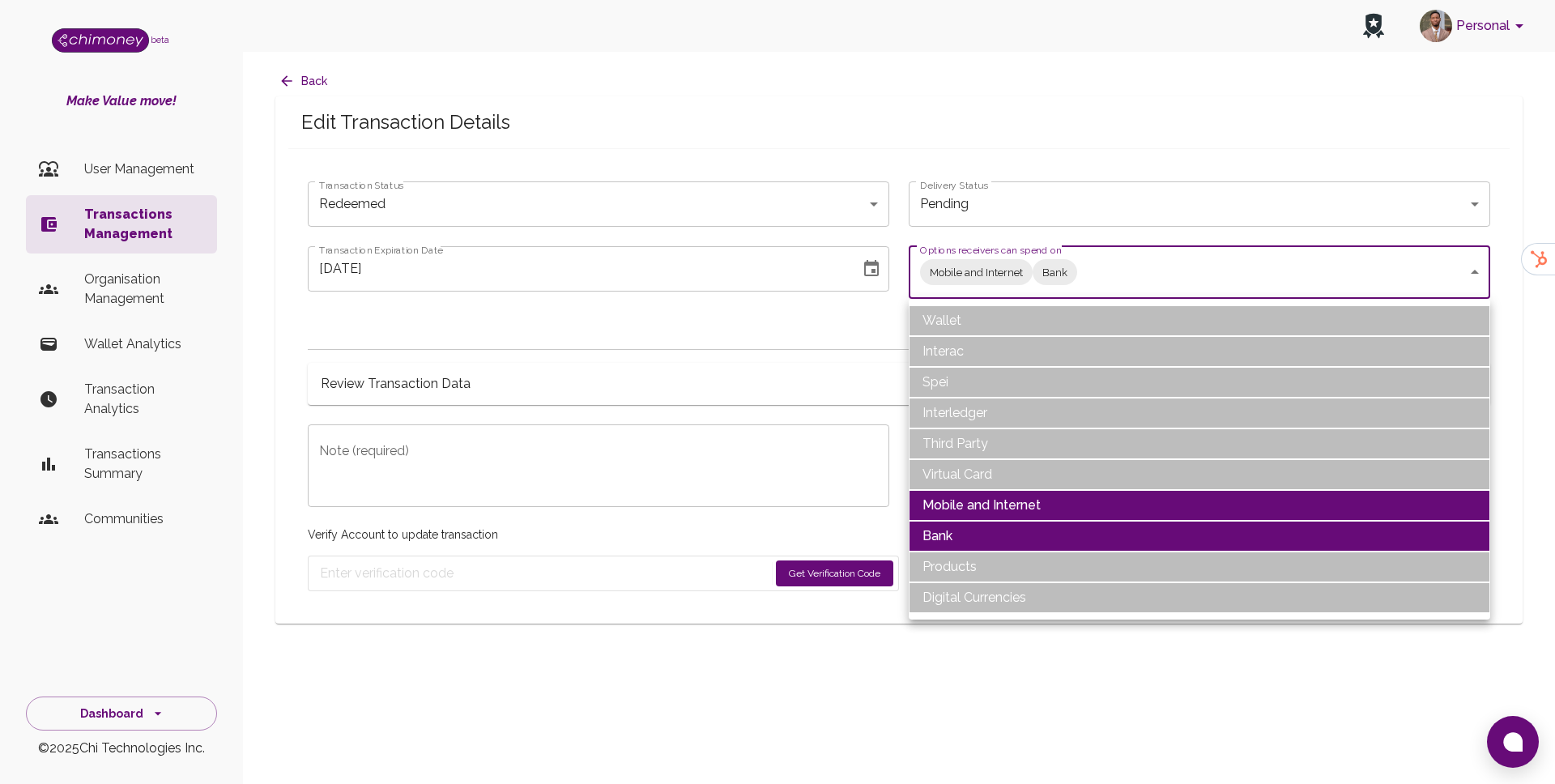
click at [573, 466] on div at bounding box center [777, 392] width 1555 height 784
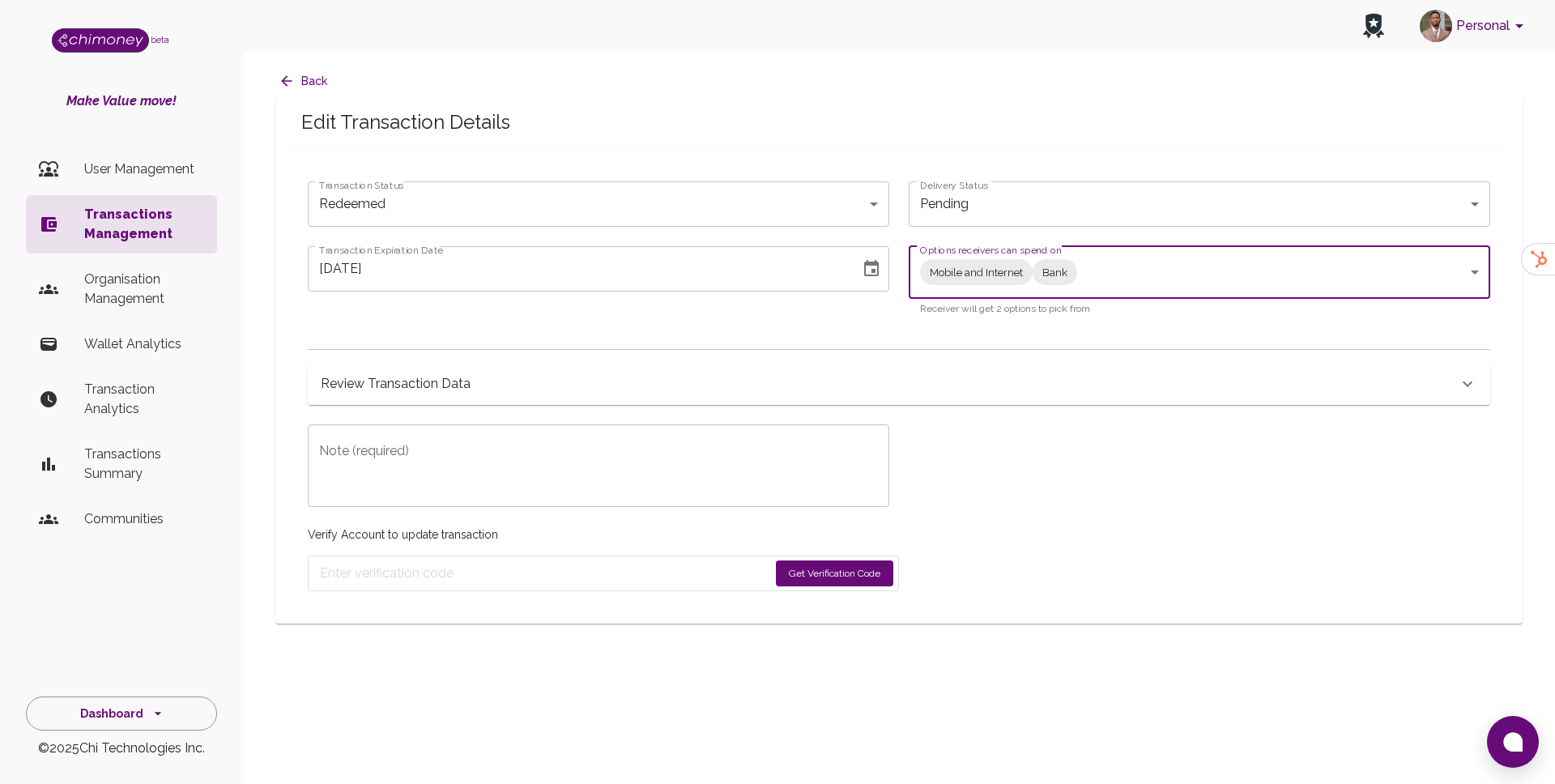
click at [787, 200] on body "Personal beta Make Value move! User Management Transactions Management Organisa…" at bounding box center [777, 392] width 1555 height 784
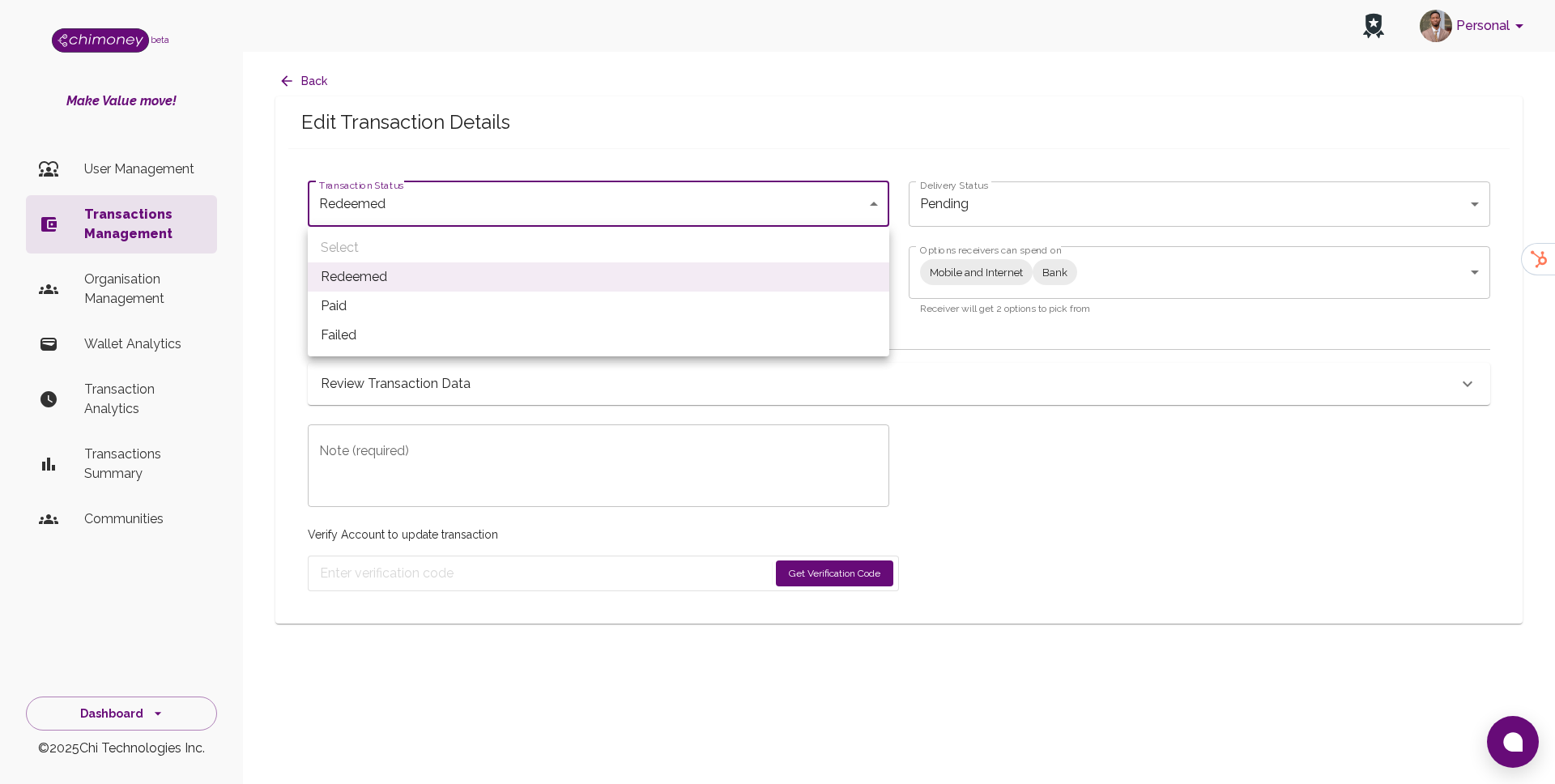
click at [701, 313] on li "Paid" at bounding box center [599, 306] width 582 height 29
type input "paid"
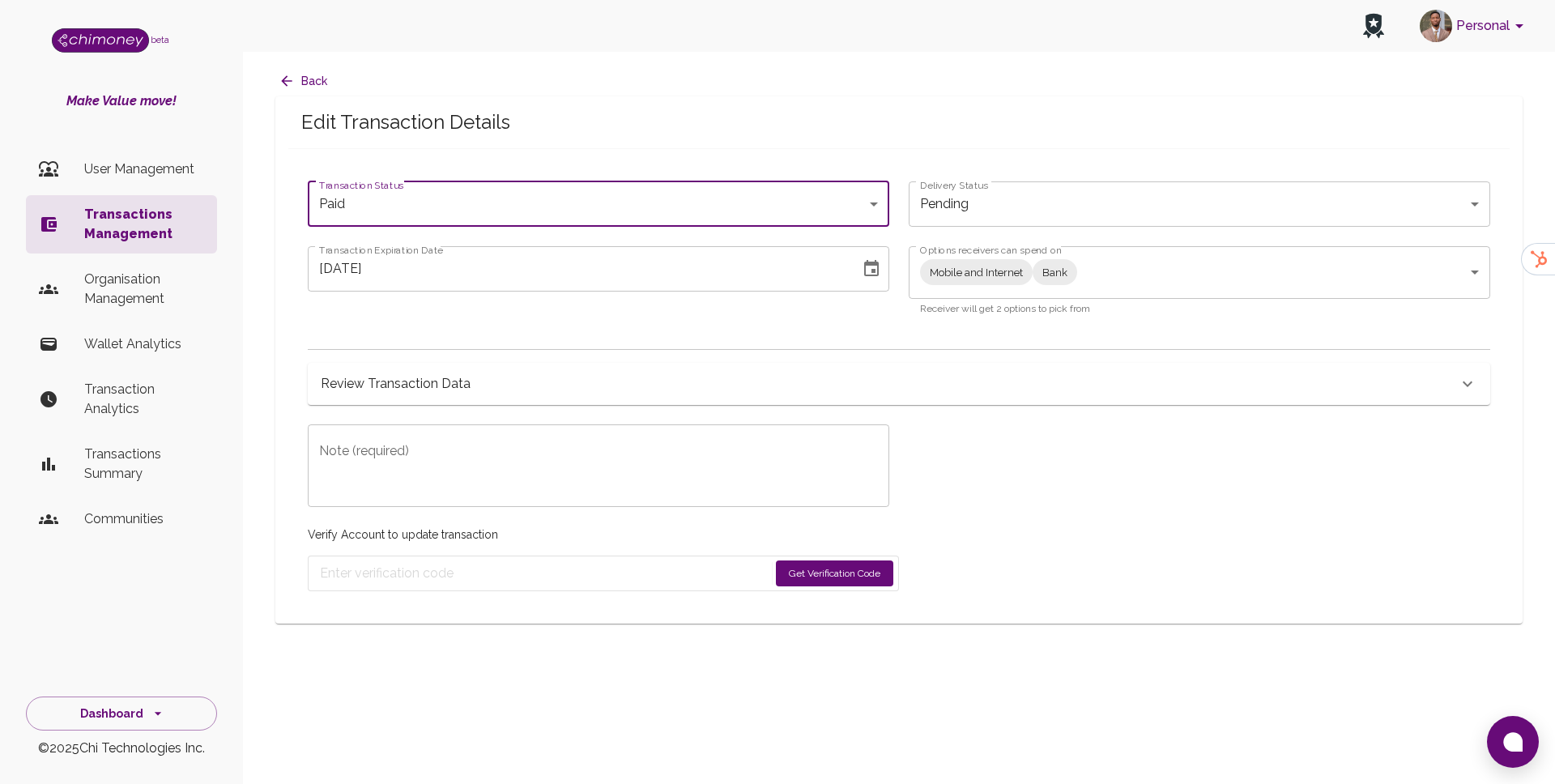
click at [871, 273] on icon "Choose date, selected date is Aug 20, 2025" at bounding box center [871, 268] width 20 height 20
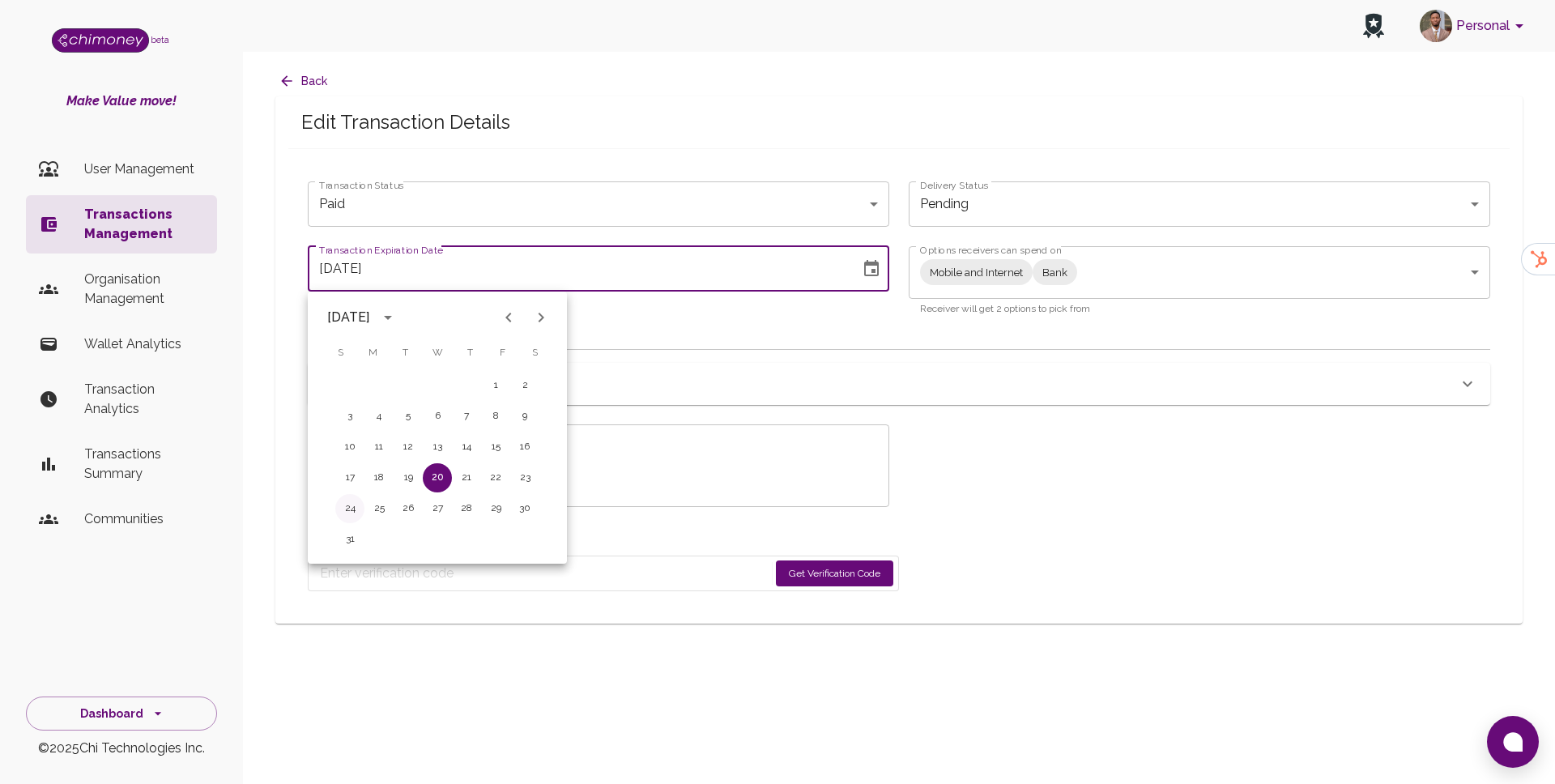
click at [357, 517] on button "24" at bounding box center [349, 508] width 29 height 29
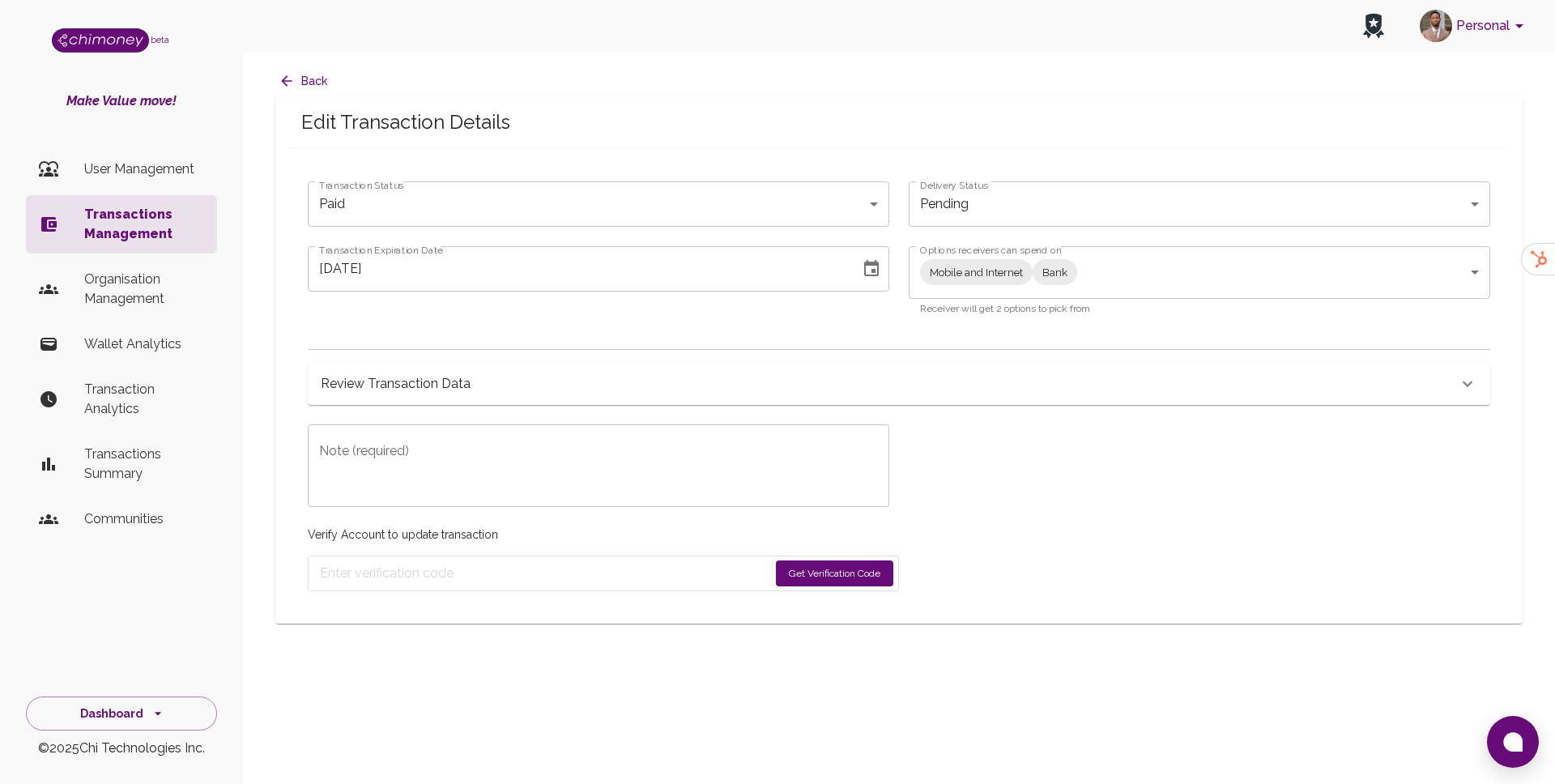
click at [864, 273] on icon "Choose date, selected date is Aug 24, 2025" at bounding box center [872, 268] width 15 height 16
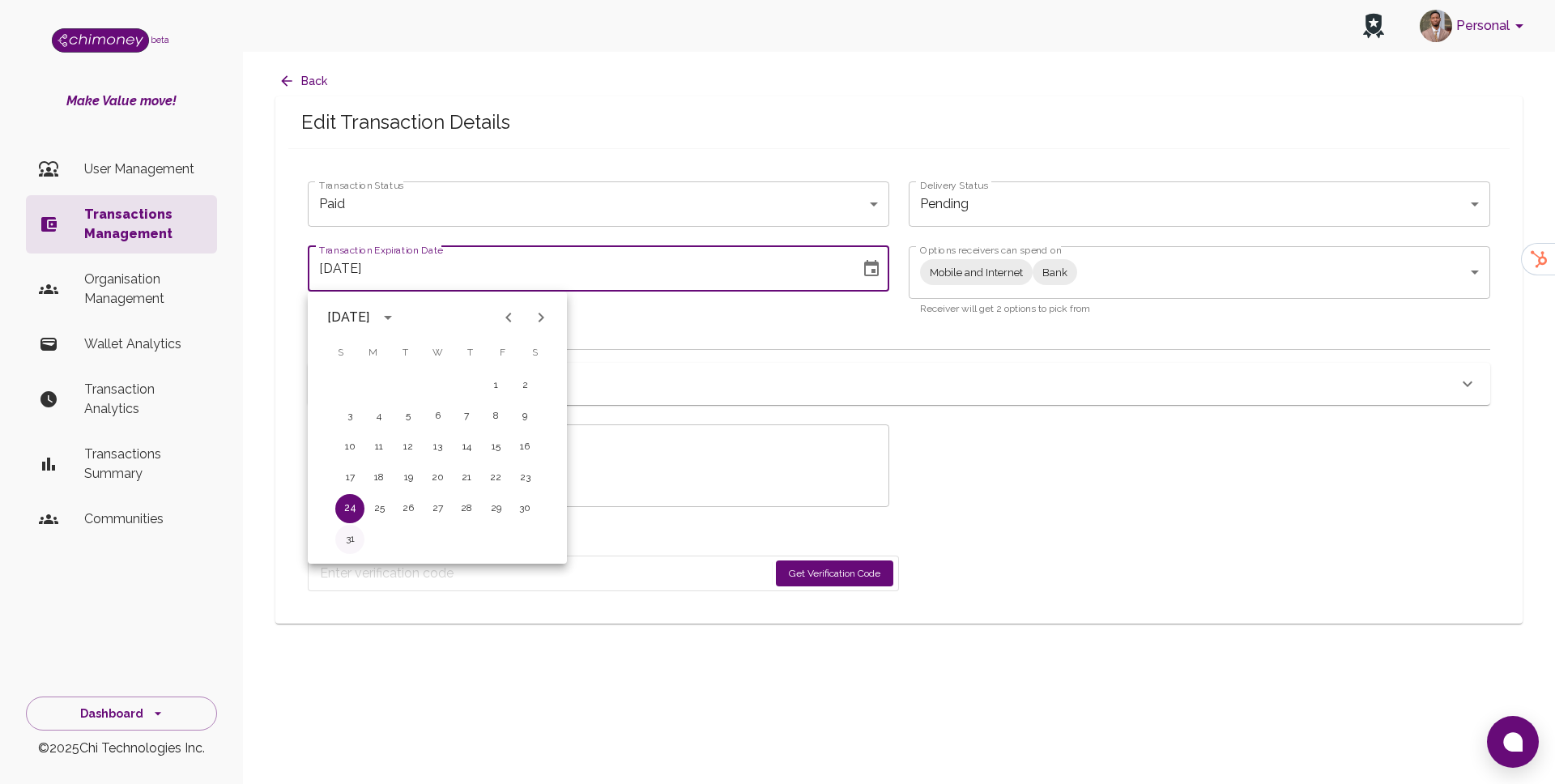
click at [350, 539] on button "31" at bounding box center [349, 539] width 29 height 29
type input "[DATE]"
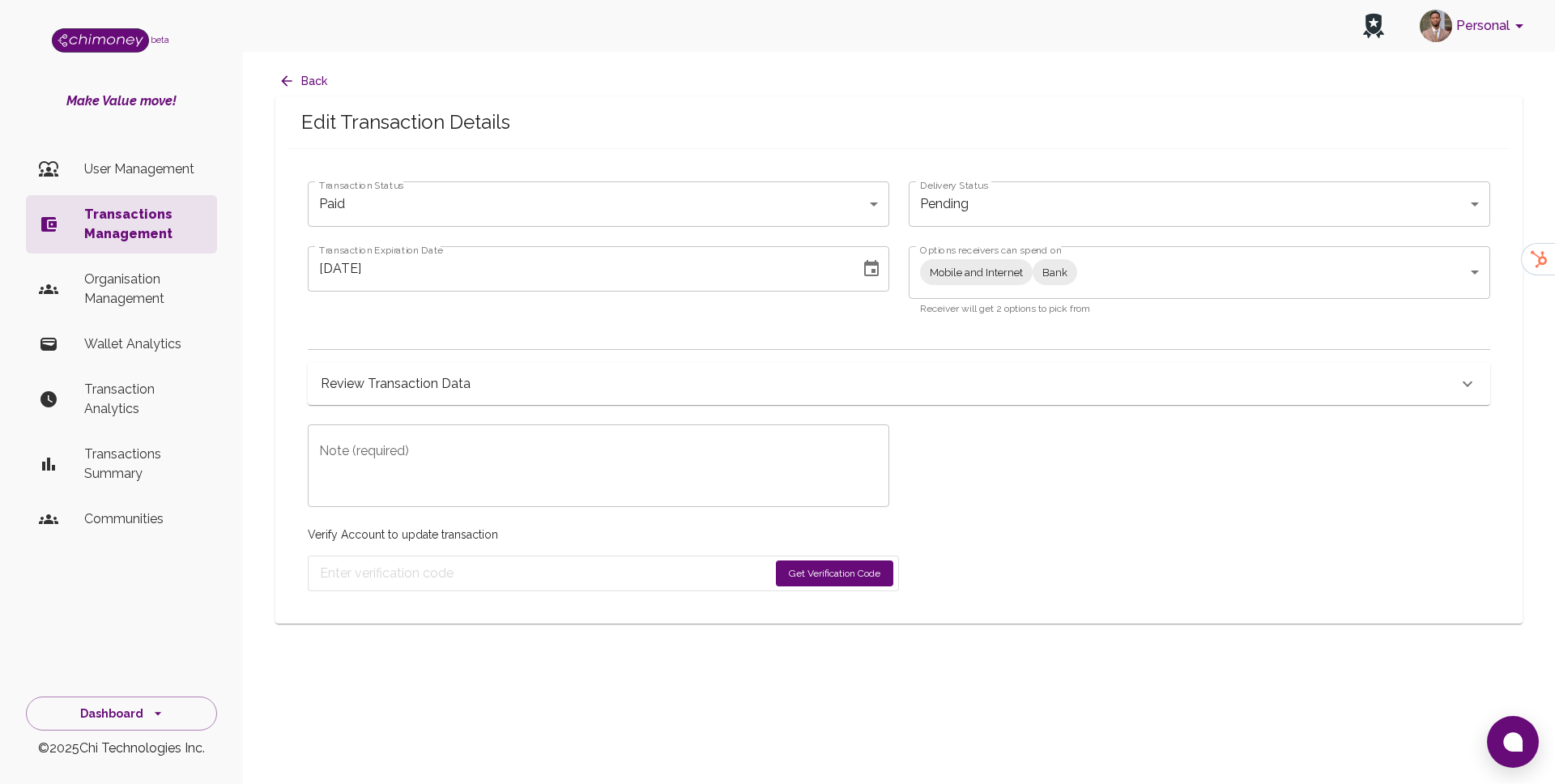
click at [450, 428] on div "x Note (required)" at bounding box center [599, 465] width 582 height 83
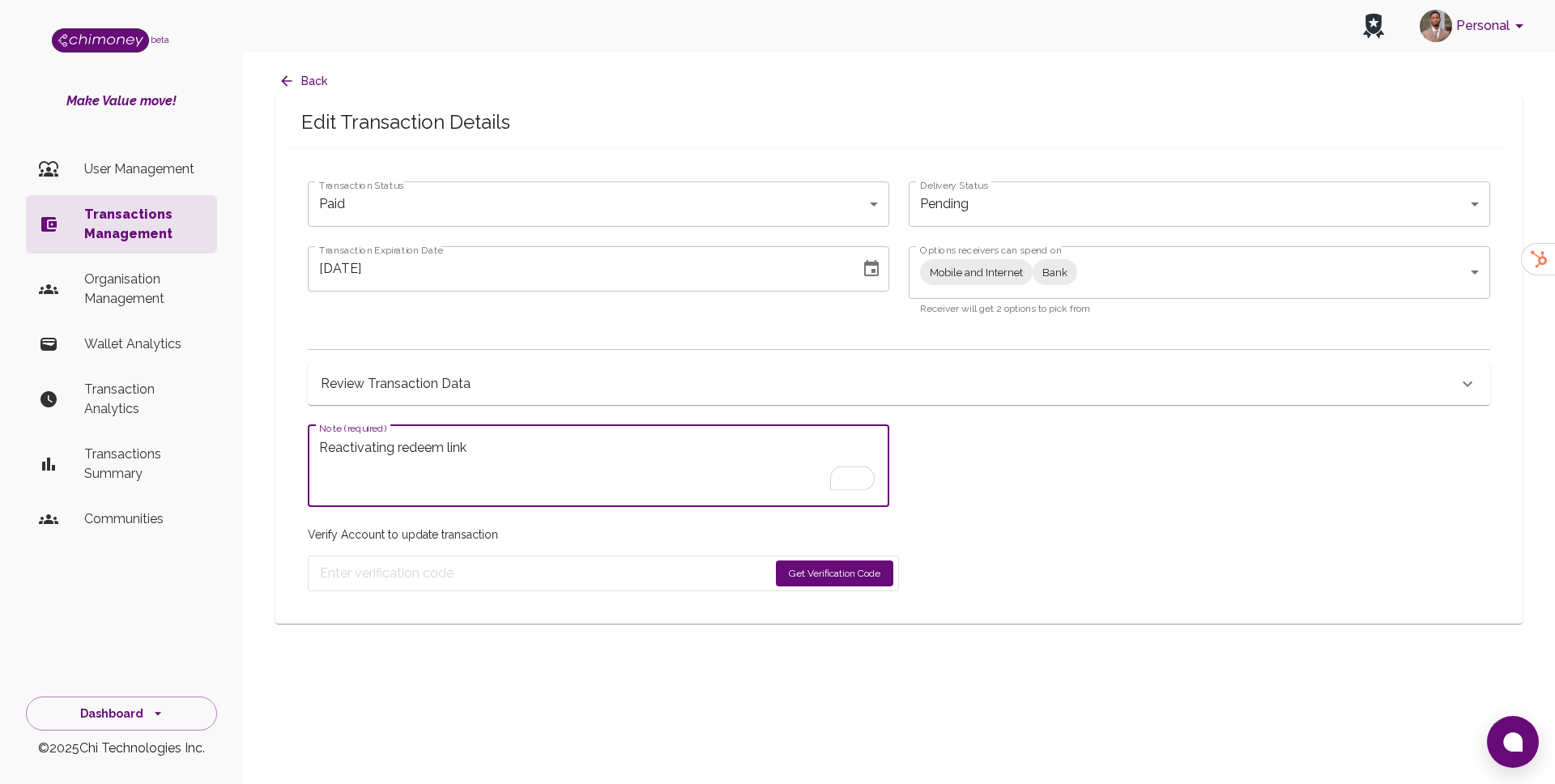
type textarea "Reactivating redeem link"
click at [817, 576] on button "Get Verification Code" at bounding box center [835, 573] width 117 height 26
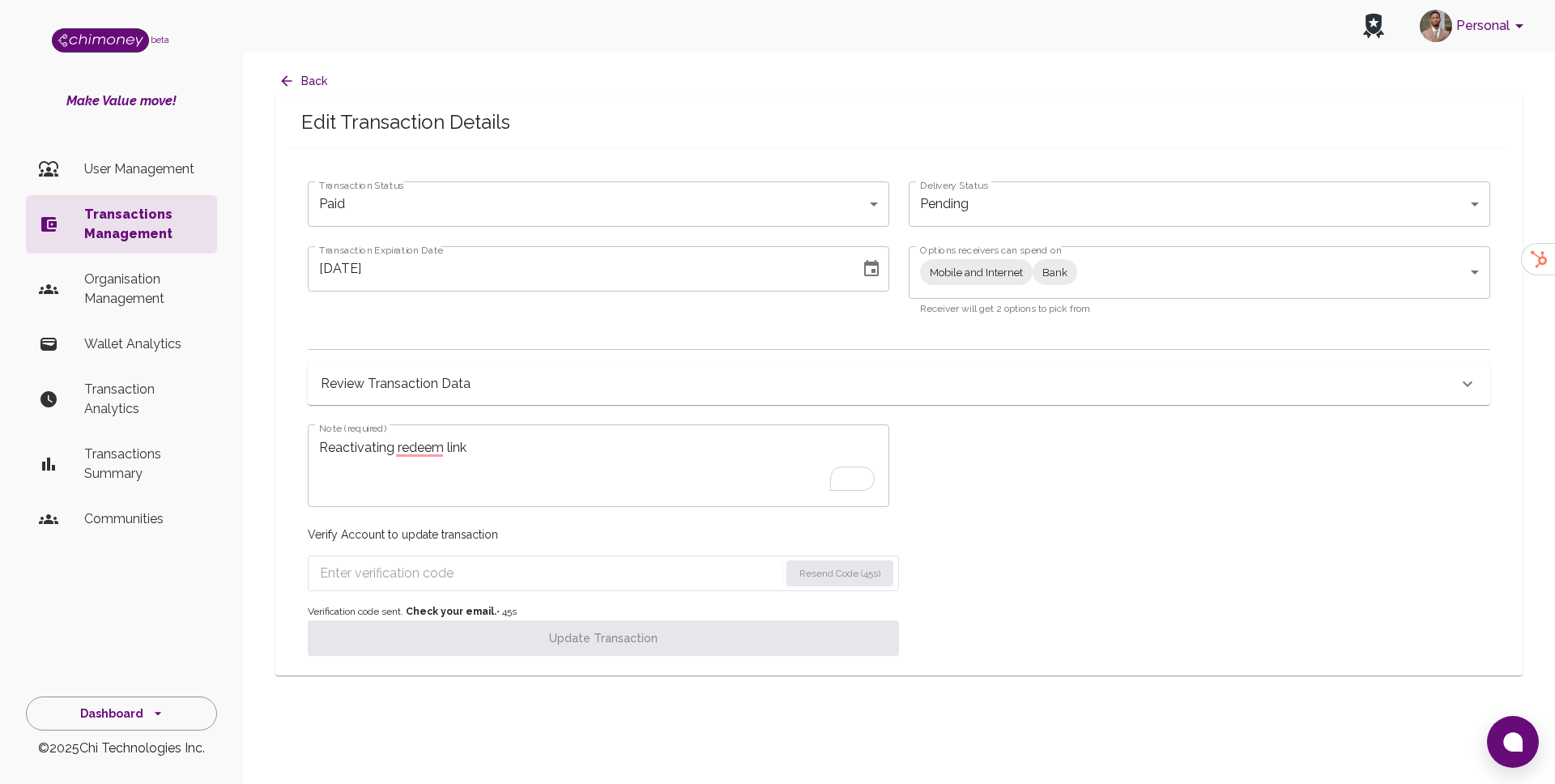
click at [469, 557] on form "Resend Code (45s)" at bounding box center [603, 573] width 591 height 35
click at [468, 564] on input "Enter verification code" at bounding box center [549, 573] width 459 height 26
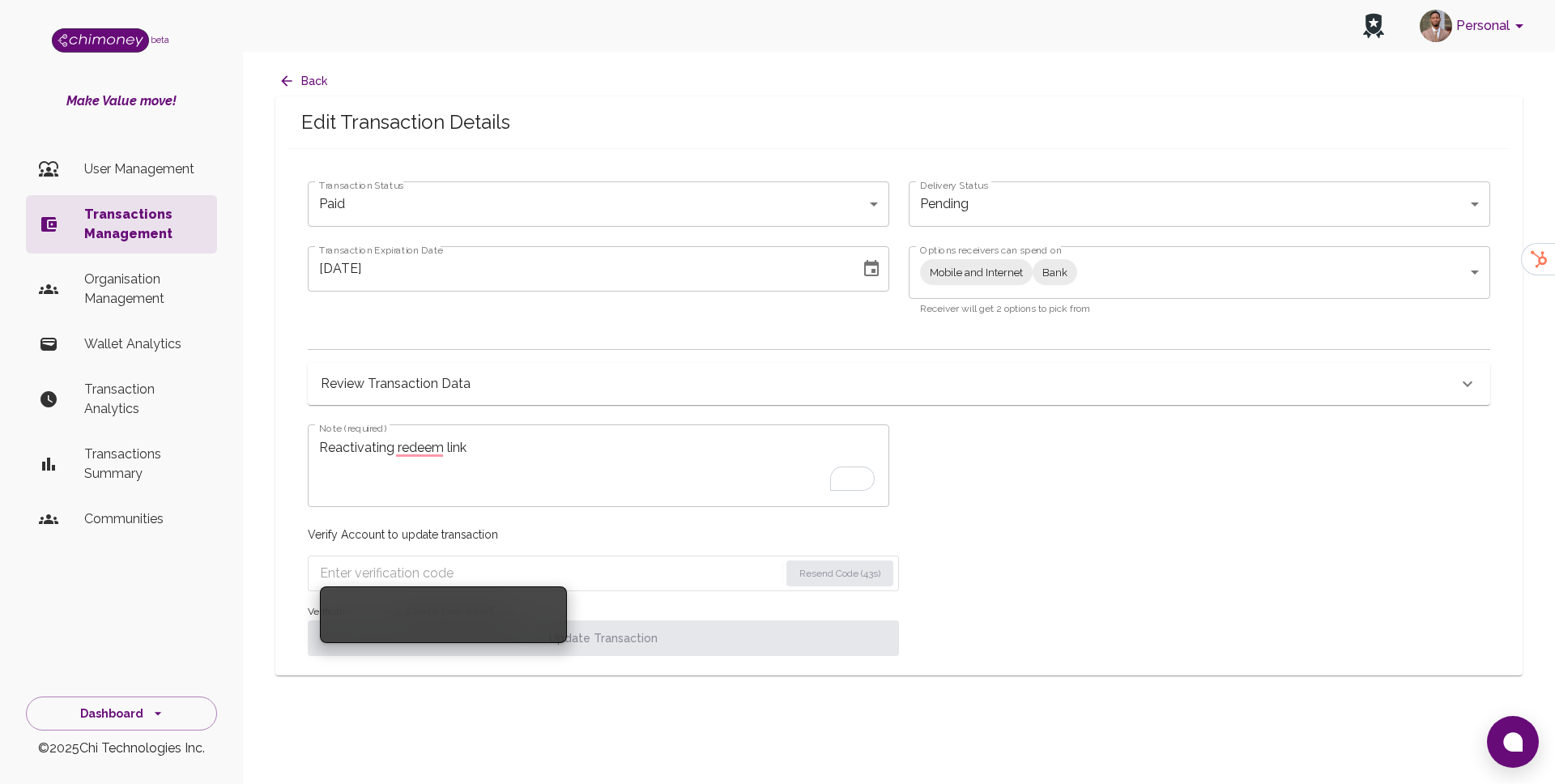
paste input "8223"
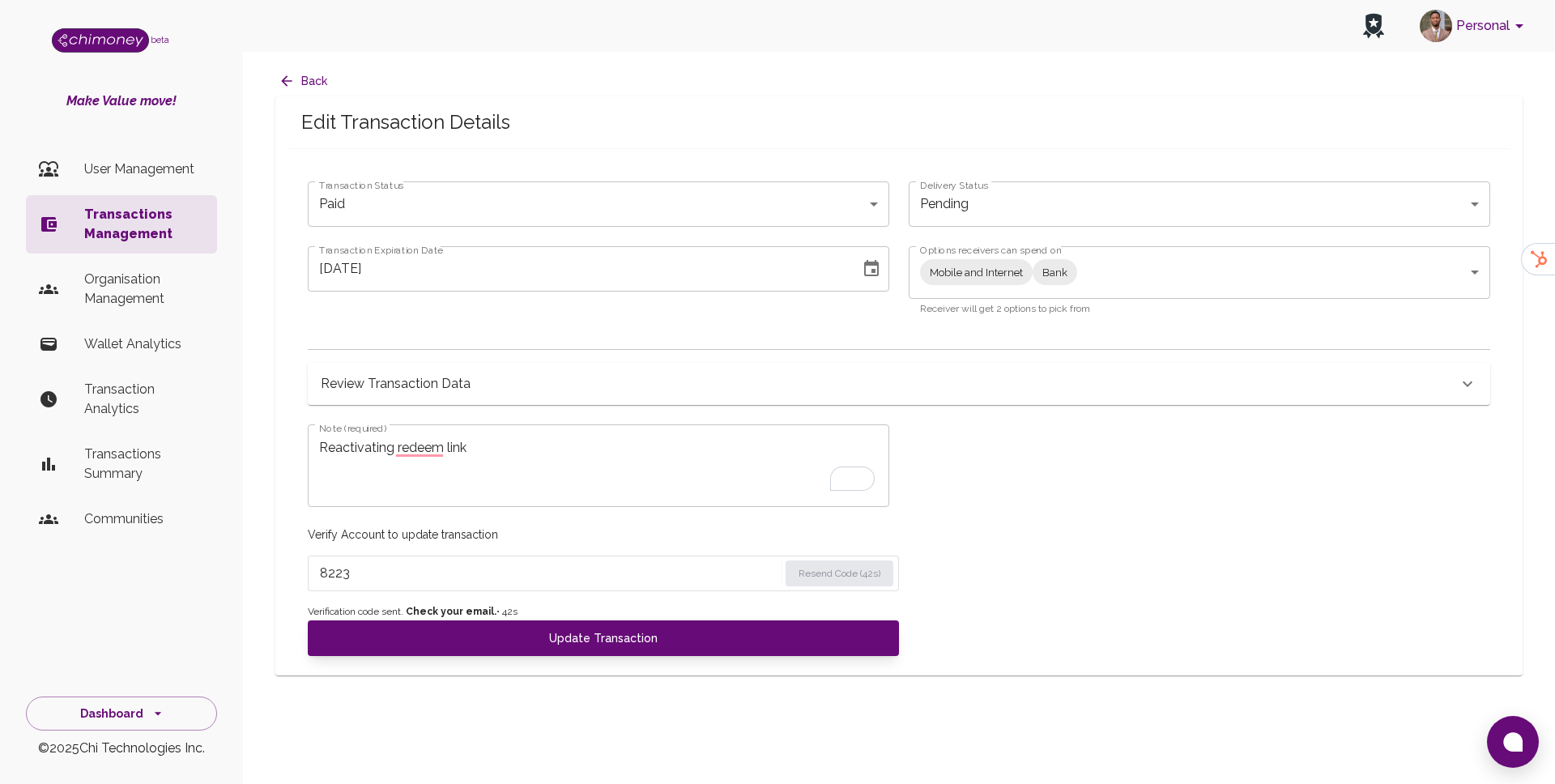
type input "8223"
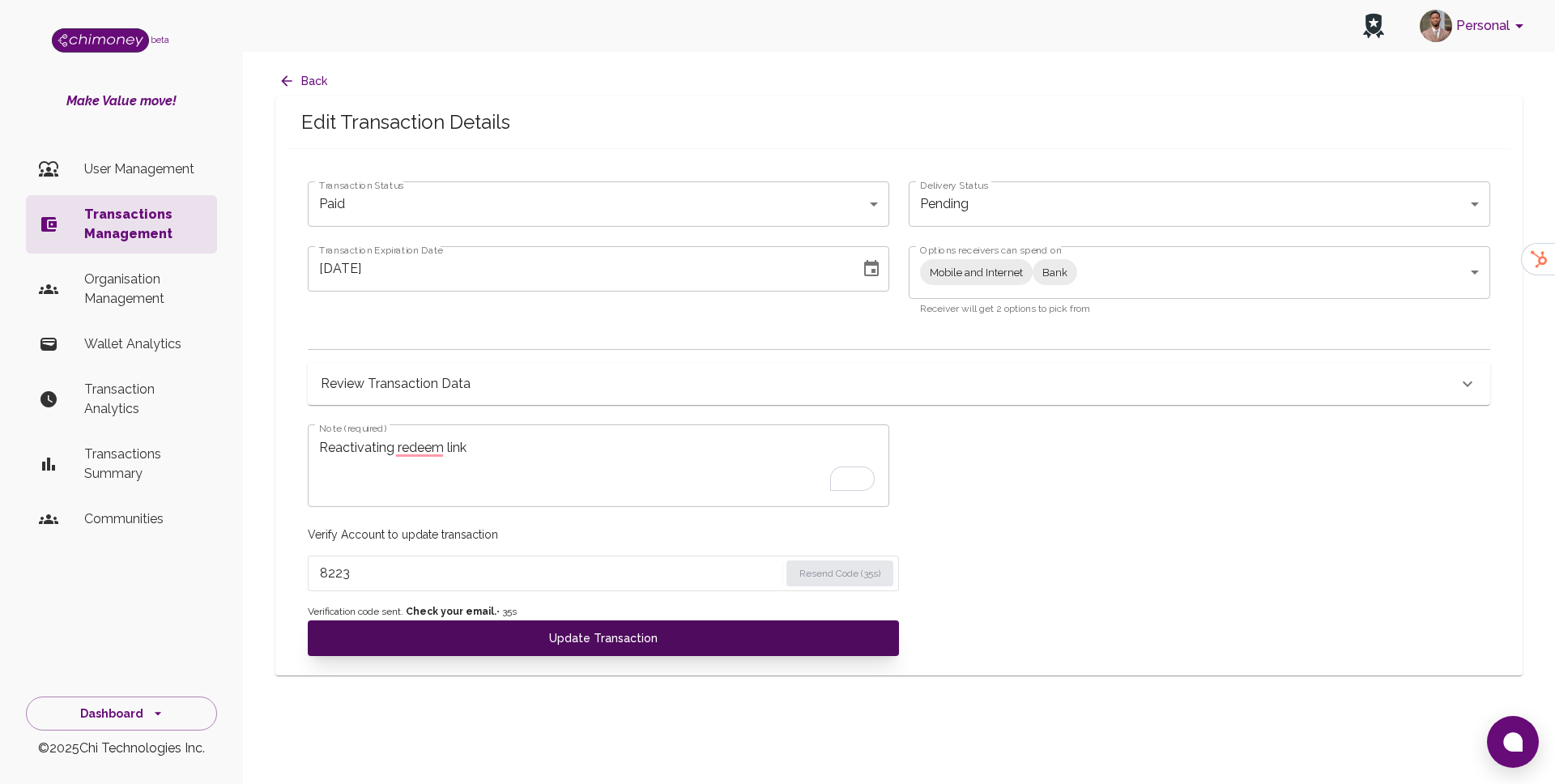
click at [476, 640] on button "Update Transaction" at bounding box center [603, 638] width 591 height 35
